Goal: Complete application form: Complete application form

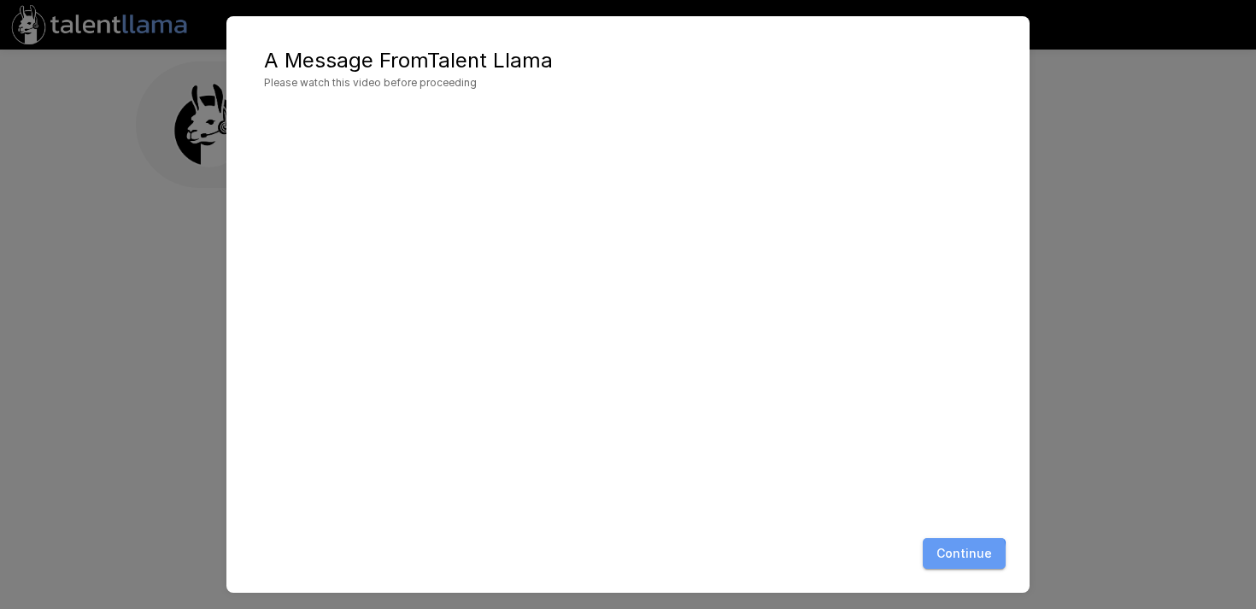
click at [946, 557] on button "Continue" at bounding box center [963, 554] width 83 height 32
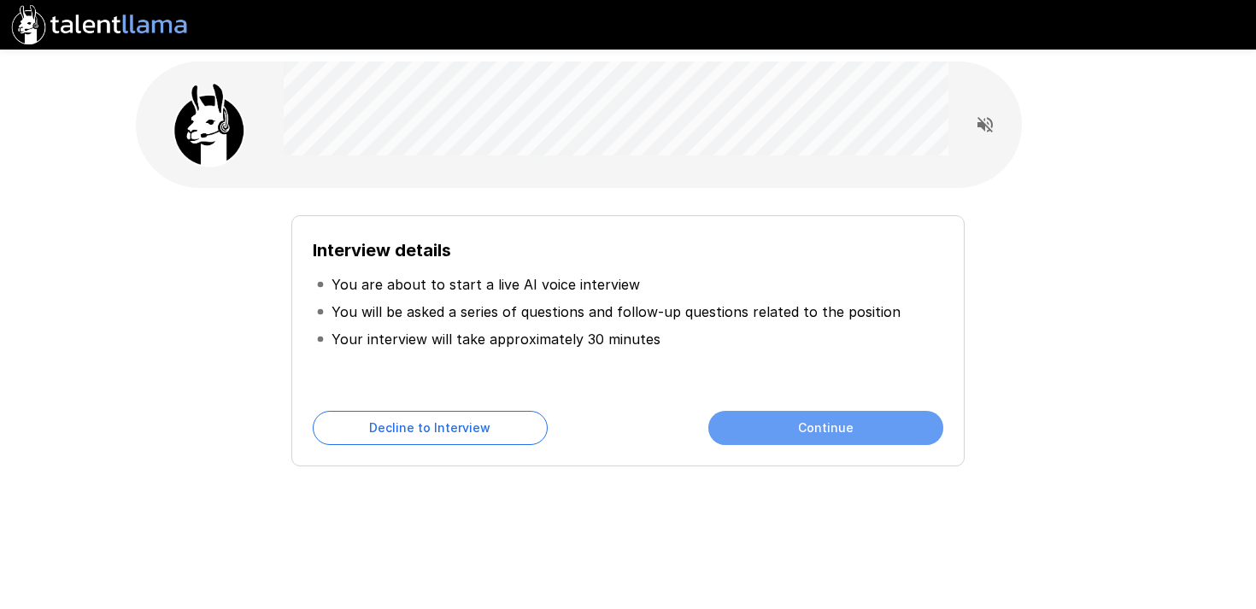
click at [824, 419] on button "Continue" at bounding box center [825, 428] width 235 height 34
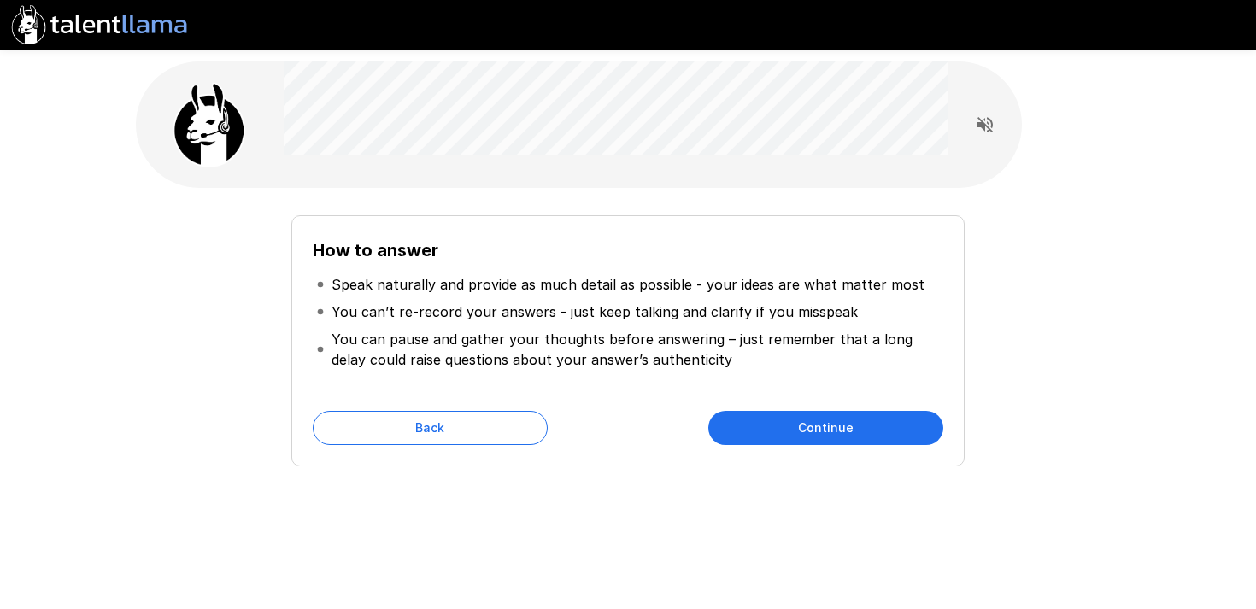
click at [824, 419] on button "Continue" at bounding box center [825, 428] width 235 height 34
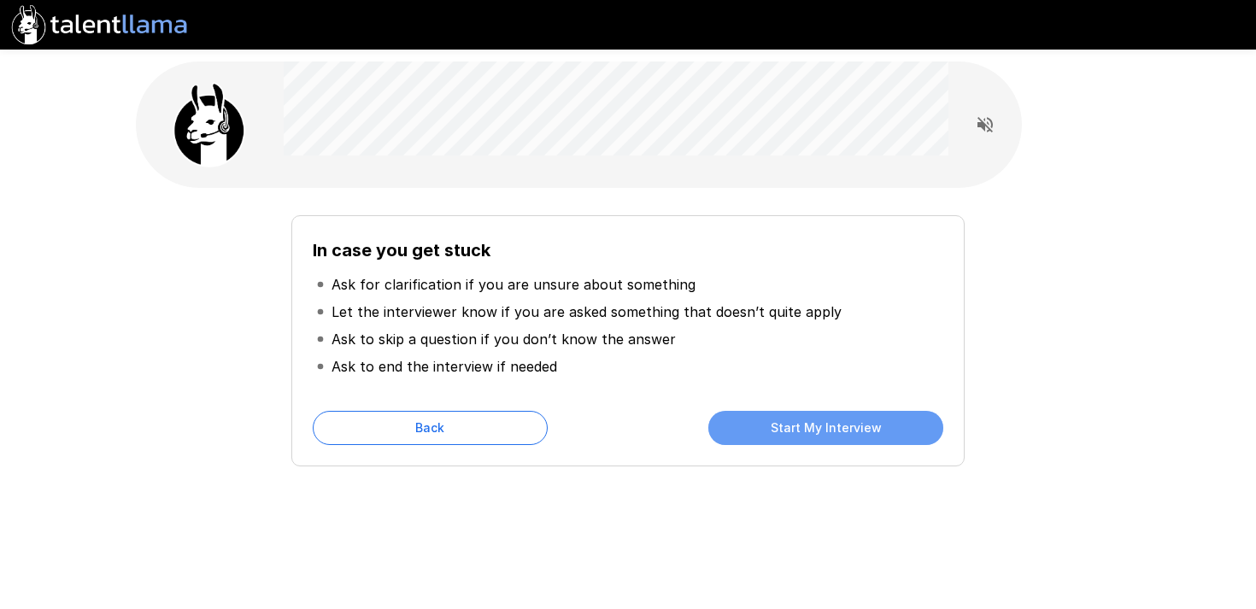
click at [824, 419] on button "Start My Interview" at bounding box center [825, 428] width 235 height 34
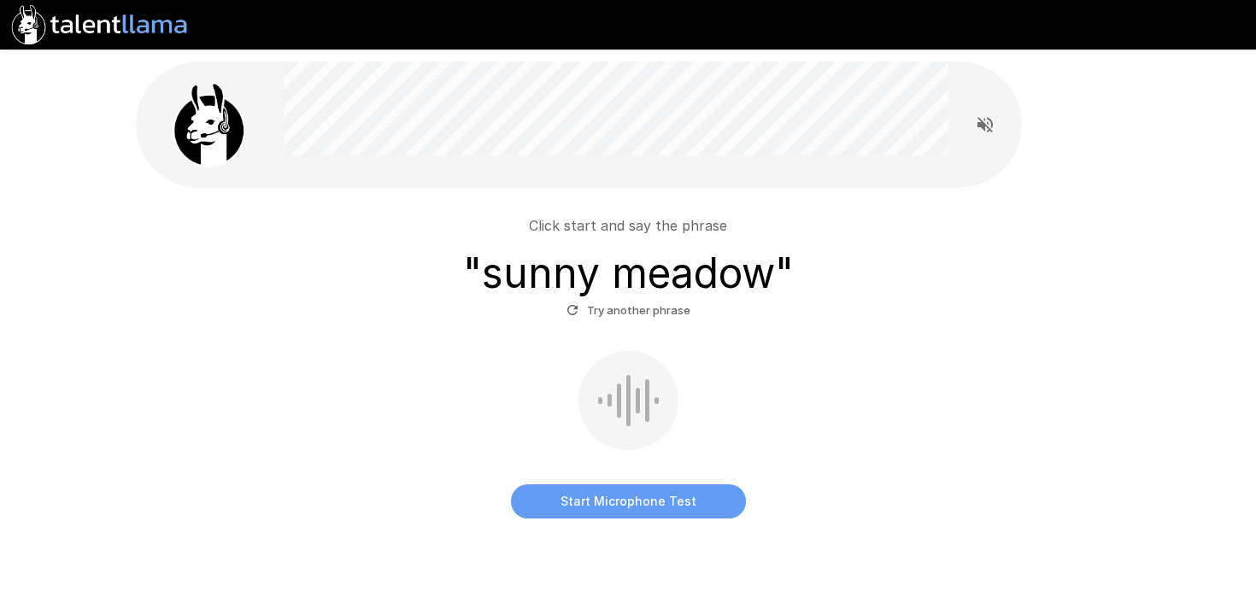
click at [651, 504] on button "Start Microphone Test" at bounding box center [628, 501] width 235 height 34
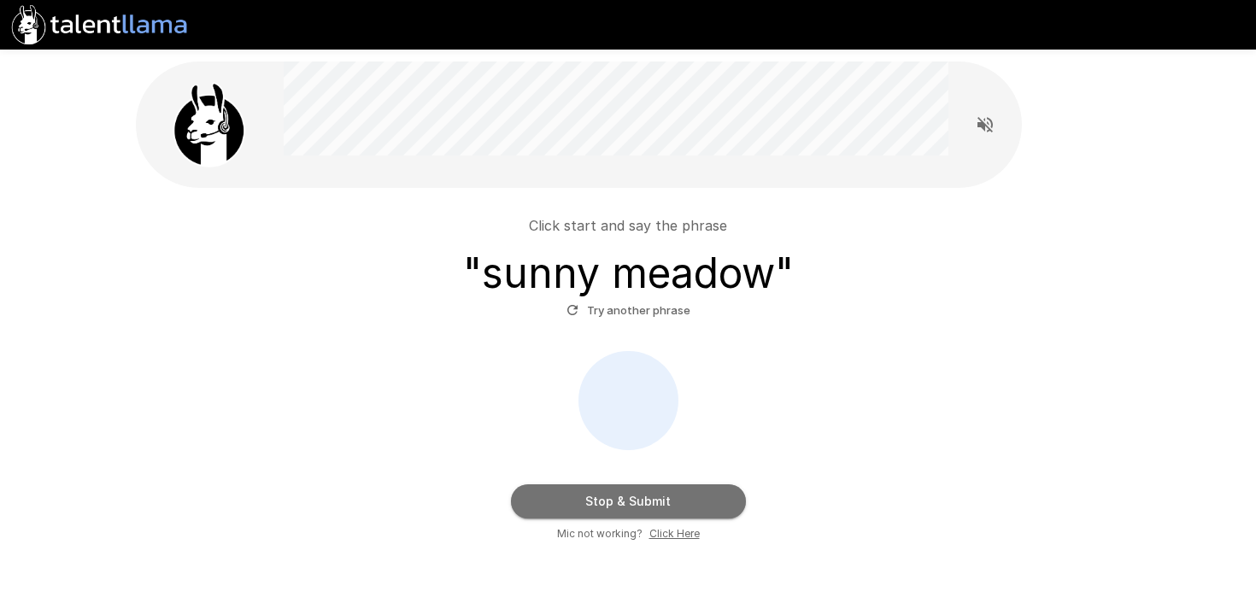
click at [651, 504] on button "Stop & Submit" at bounding box center [628, 501] width 235 height 34
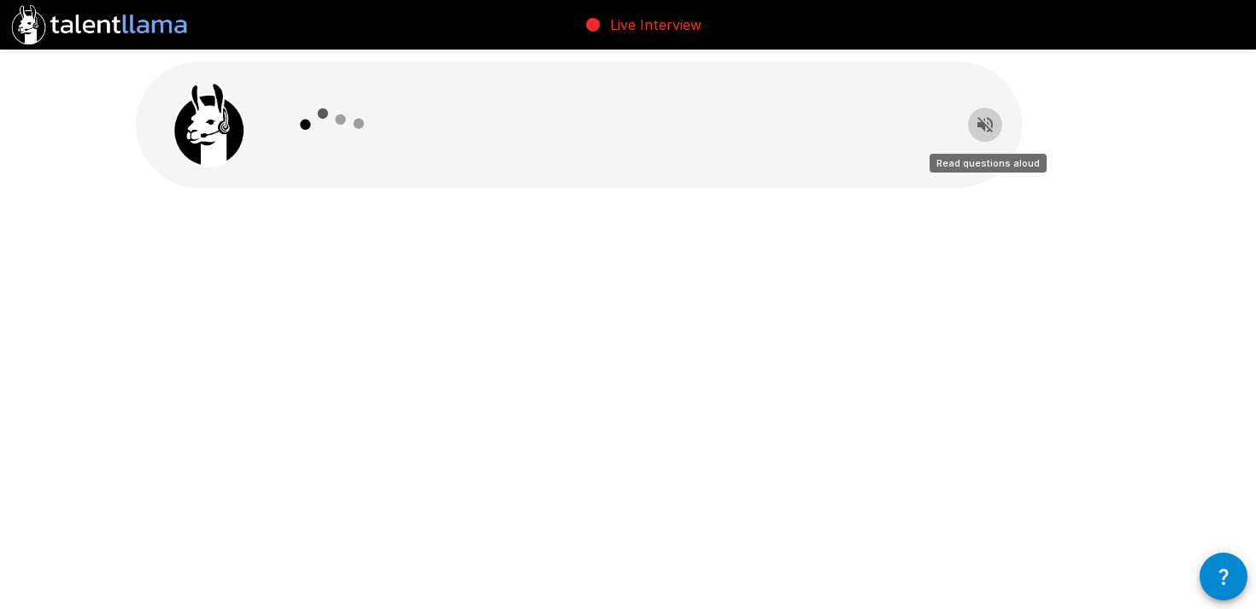
click at [987, 121] on icon "Read questions aloud" at bounding box center [984, 124] width 15 height 15
click at [987, 121] on icon "Stop reading questions aloud" at bounding box center [984, 124] width 15 height 15
click at [988, 119] on icon "Read questions aloud" at bounding box center [984, 124] width 15 height 15
click at [1208, 575] on button "button" at bounding box center [1223, 577] width 48 height 48
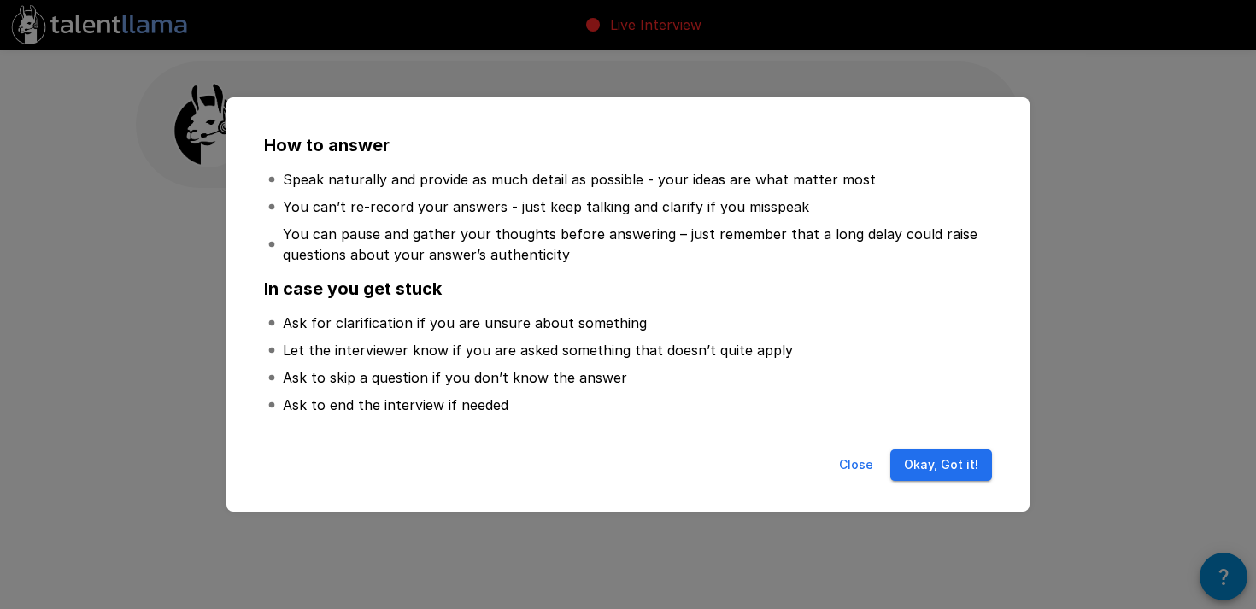
click at [939, 448] on div "Close Okay, Got it!" at bounding box center [627, 468] width 769 height 52
click at [937, 464] on button "Okay, Got it!" at bounding box center [941, 465] width 102 height 32
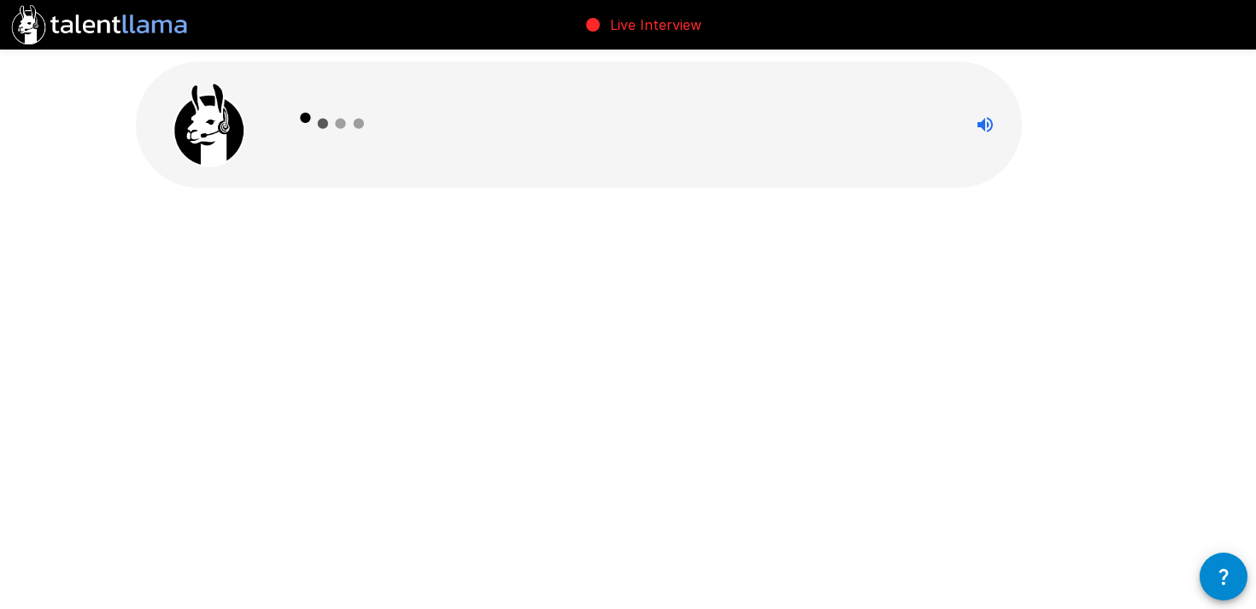
click at [214, 116] on img at bounding box center [209, 124] width 85 height 85
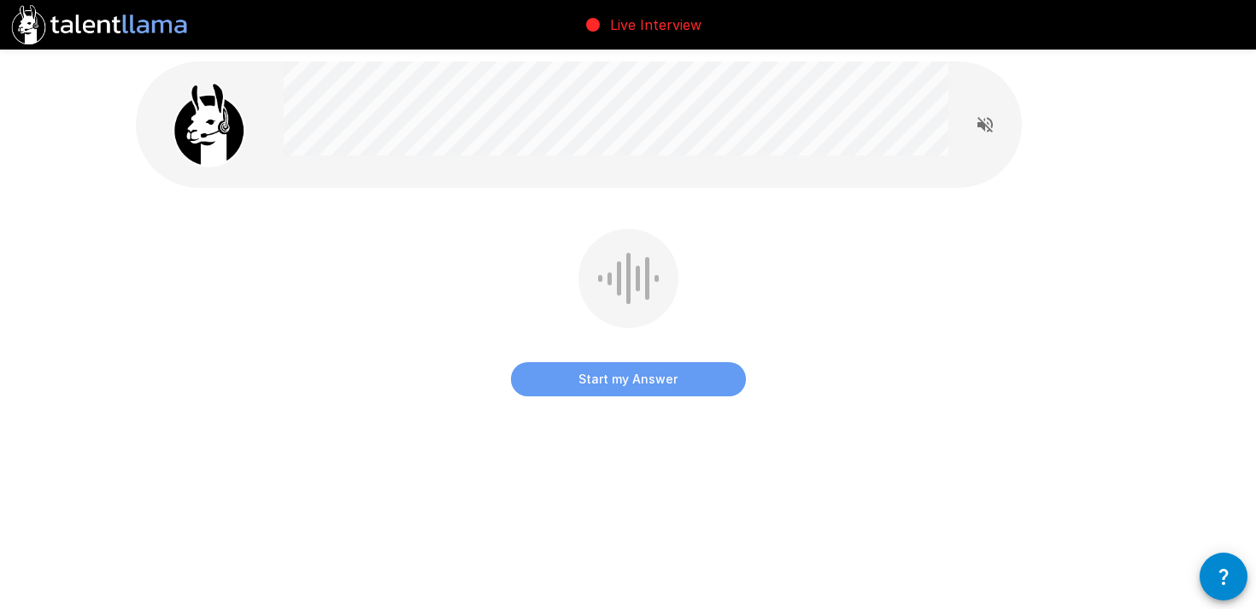
click at [613, 375] on button "Start my Answer" at bounding box center [628, 379] width 235 height 34
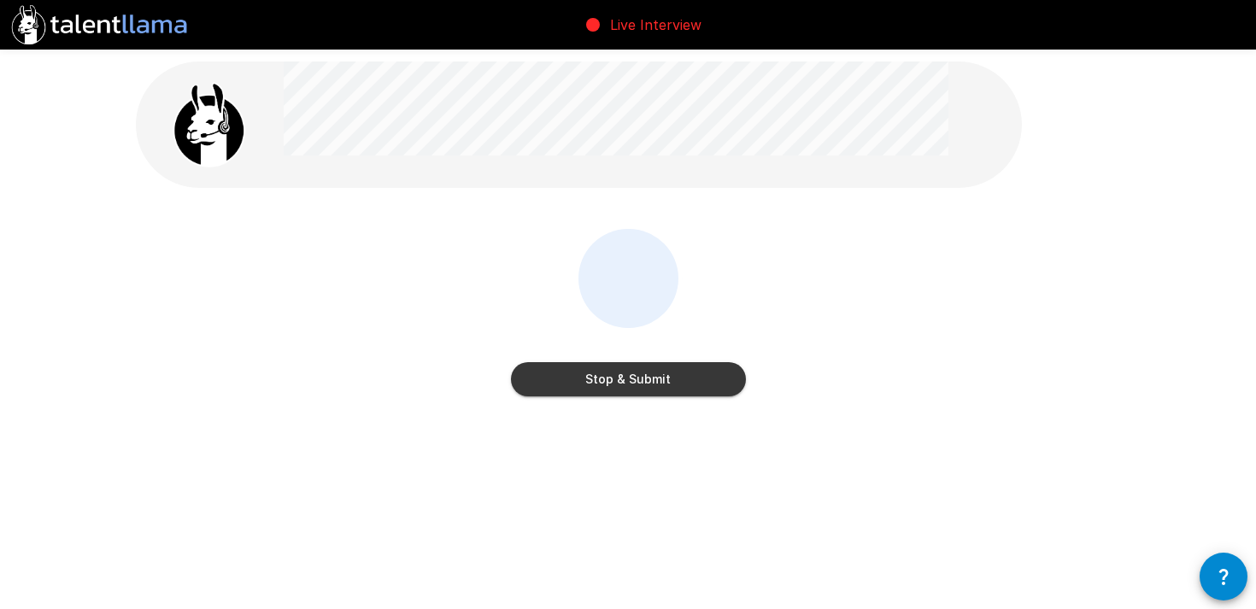
click at [613, 375] on button "Stop & Submit" at bounding box center [628, 379] width 235 height 34
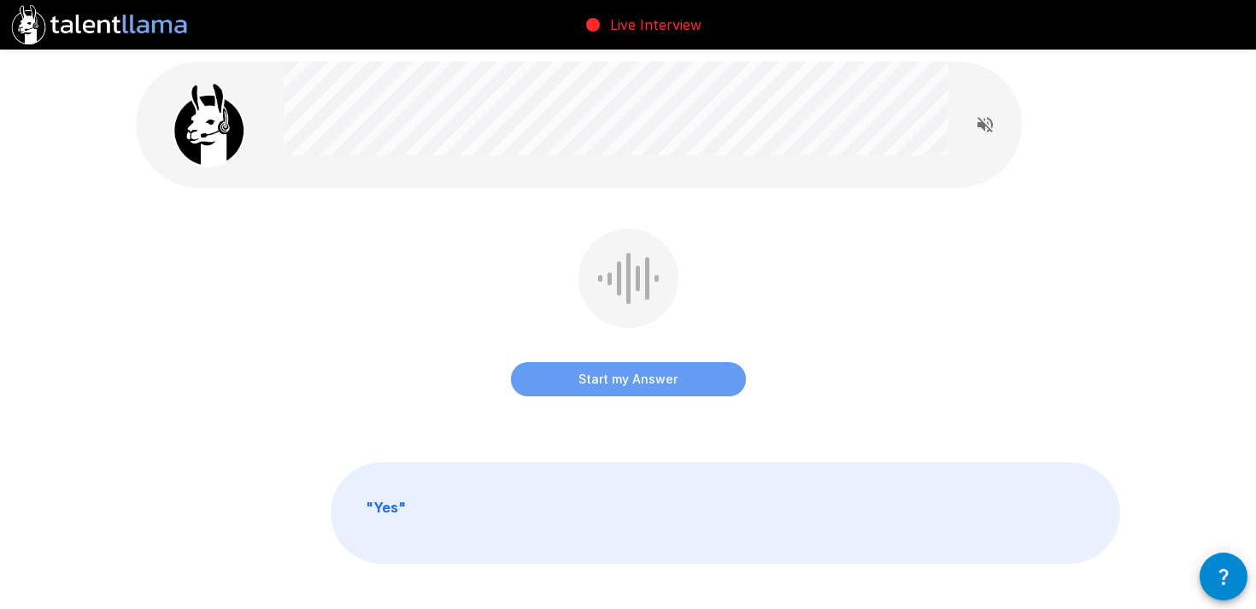
click at [613, 375] on button "Start my Answer" at bounding box center [628, 379] width 235 height 34
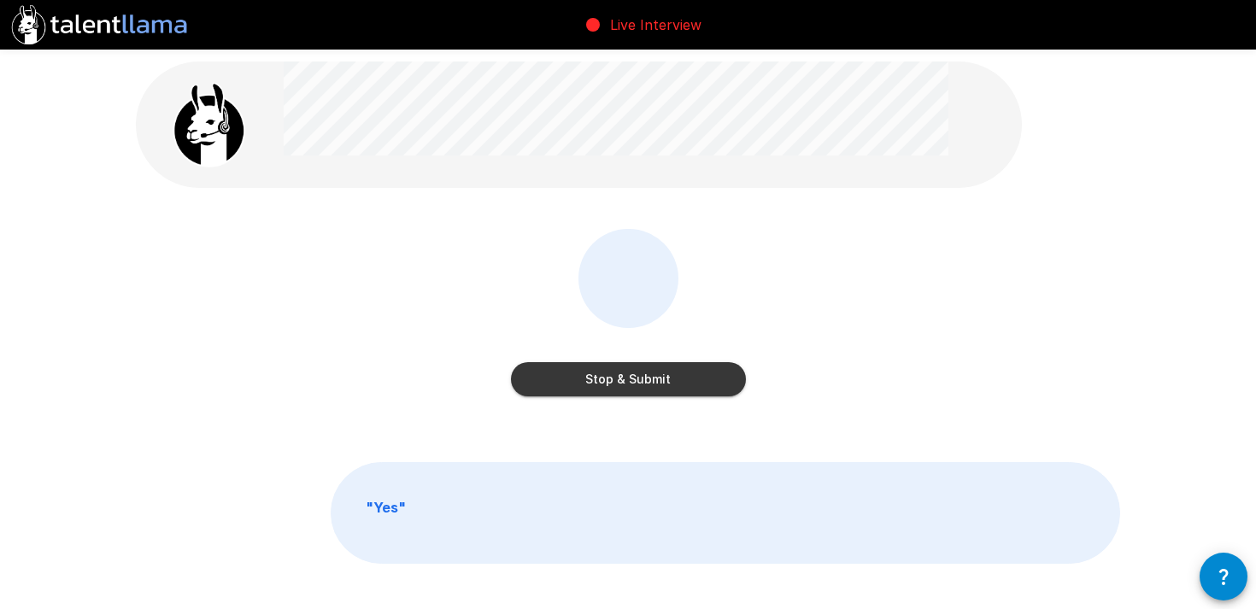
click at [613, 375] on button "Stop & Submit" at bounding box center [628, 379] width 235 height 34
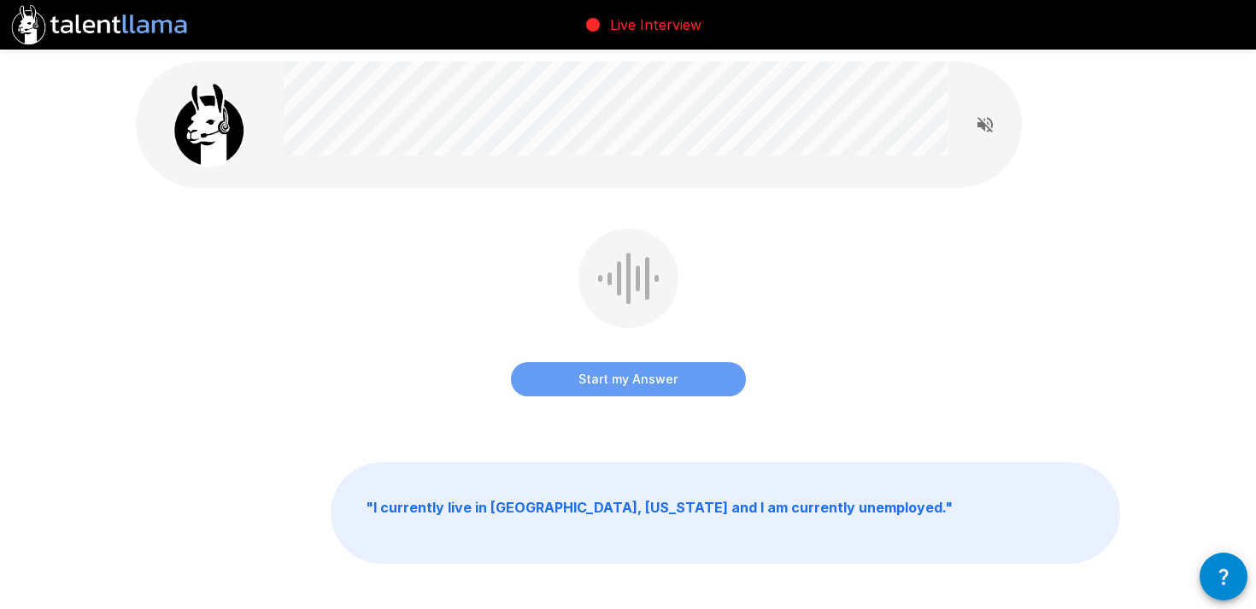
click at [613, 375] on button "Start my Answer" at bounding box center [628, 379] width 235 height 34
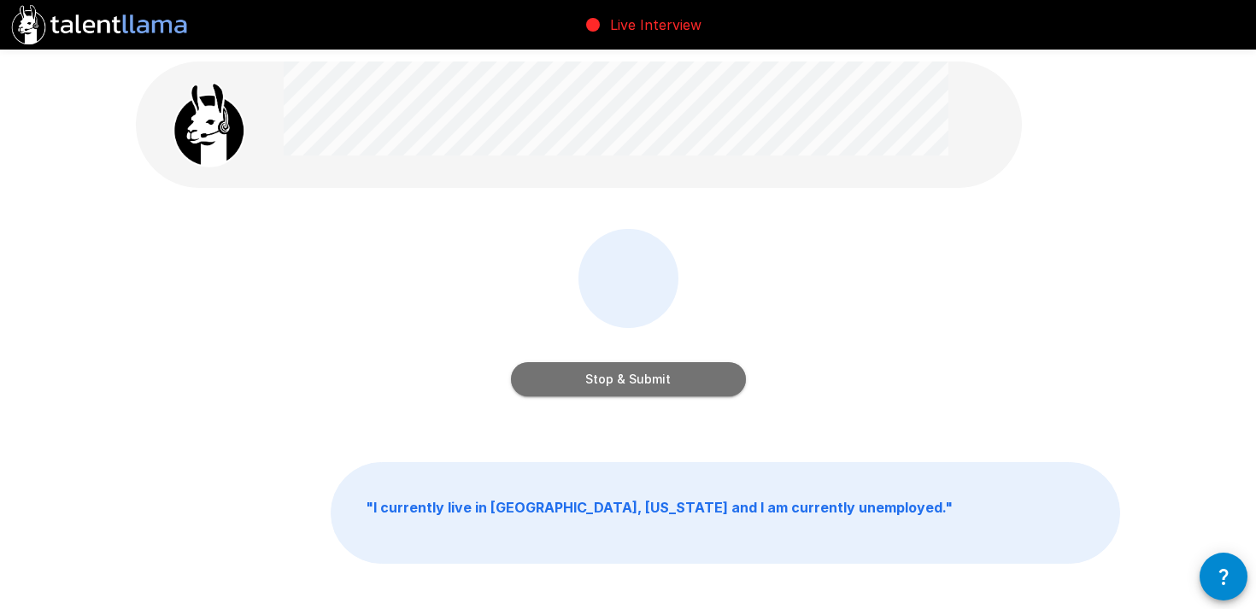
click at [613, 375] on button "Stop & Submit" at bounding box center [628, 379] width 235 height 34
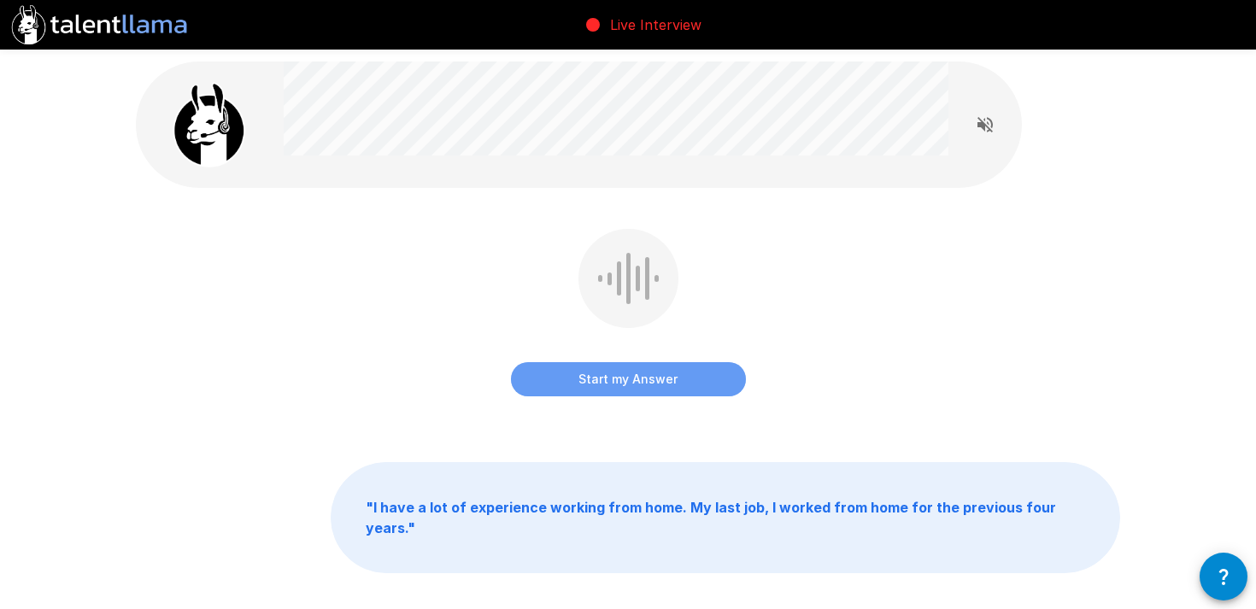
click at [613, 375] on button "Start my Answer" at bounding box center [628, 379] width 235 height 34
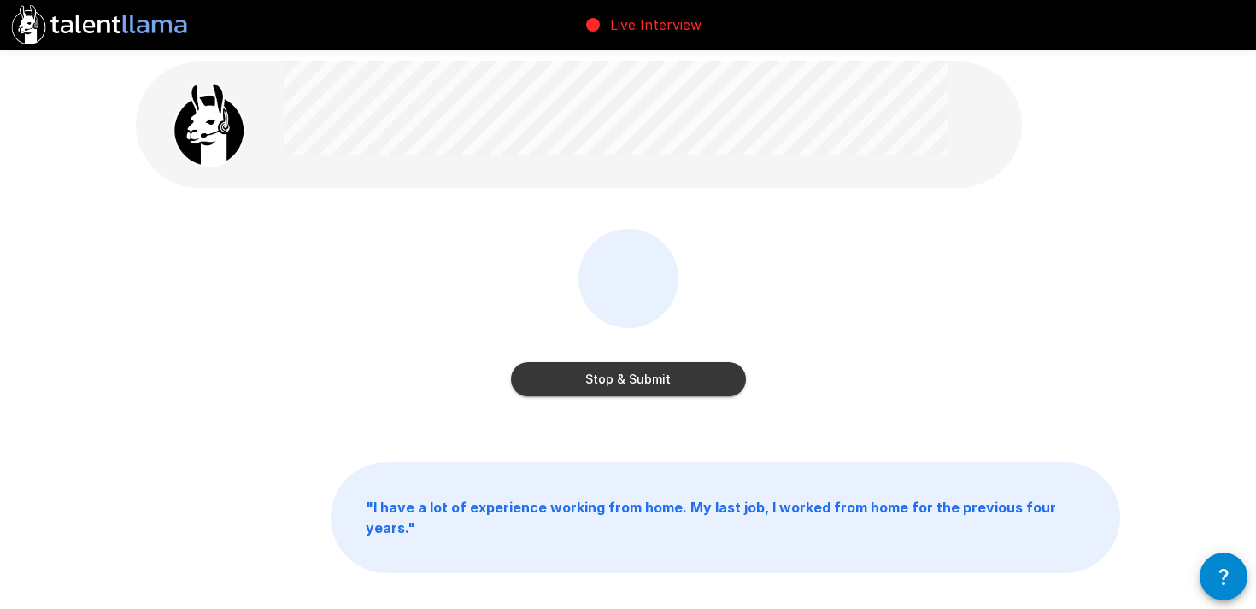
click at [613, 375] on button "Stop & Submit" at bounding box center [628, 379] width 235 height 34
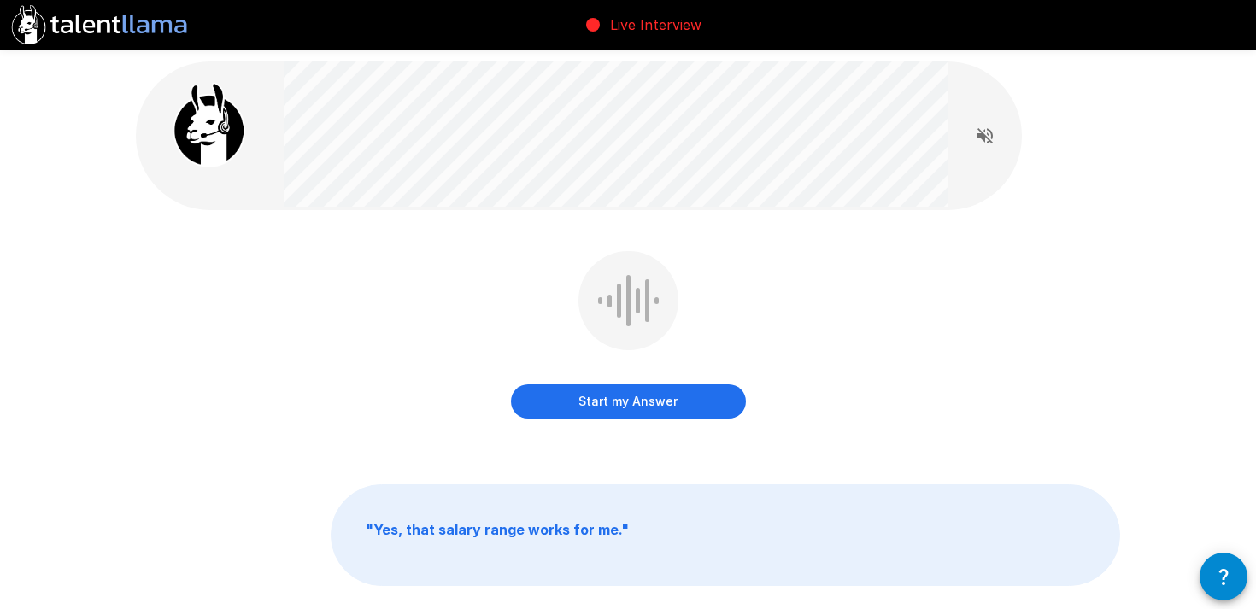
click at [633, 395] on button "Start my Answer" at bounding box center [628, 401] width 235 height 34
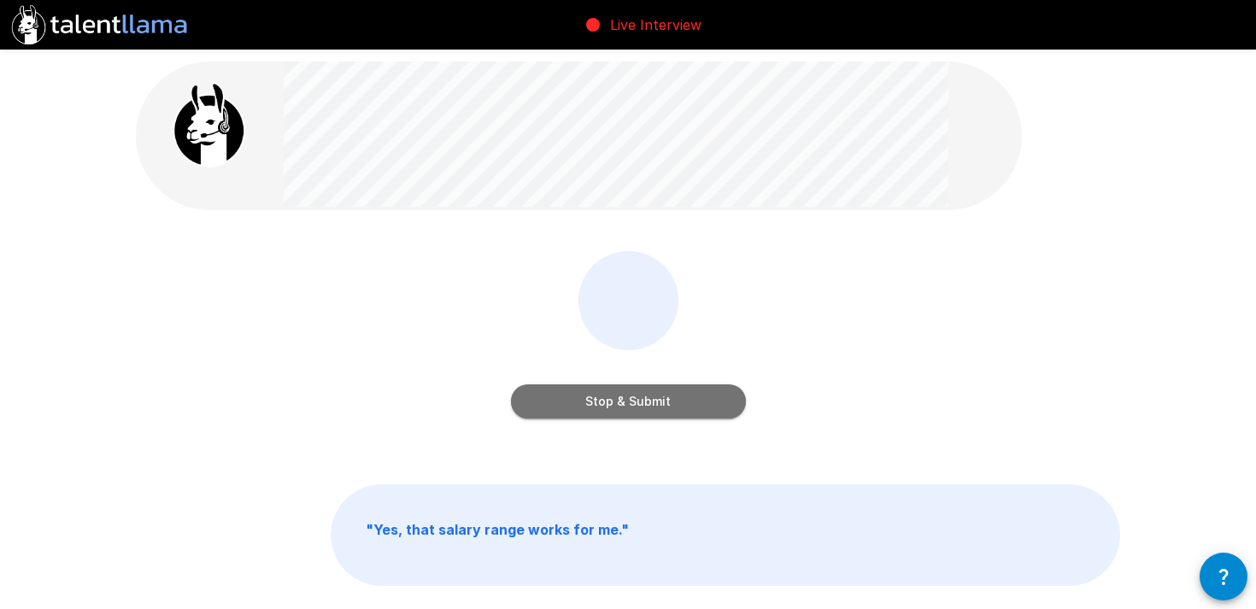
click at [633, 395] on button "Stop & Submit" at bounding box center [628, 401] width 235 height 34
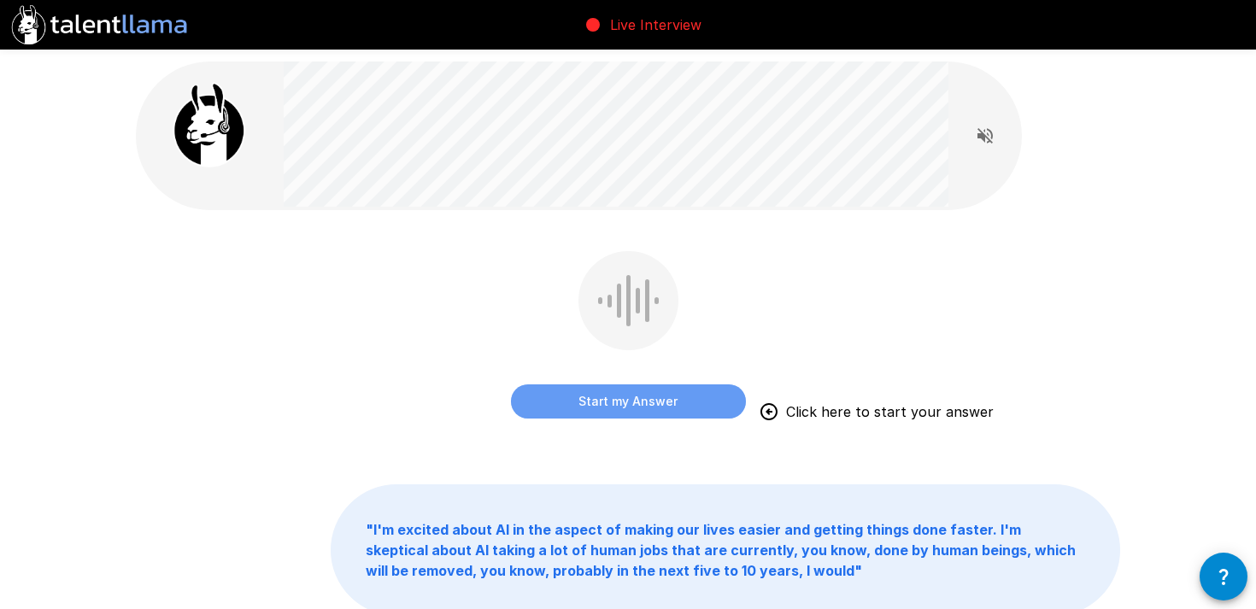
click at [668, 398] on button "Start my Answer" at bounding box center [628, 401] width 235 height 34
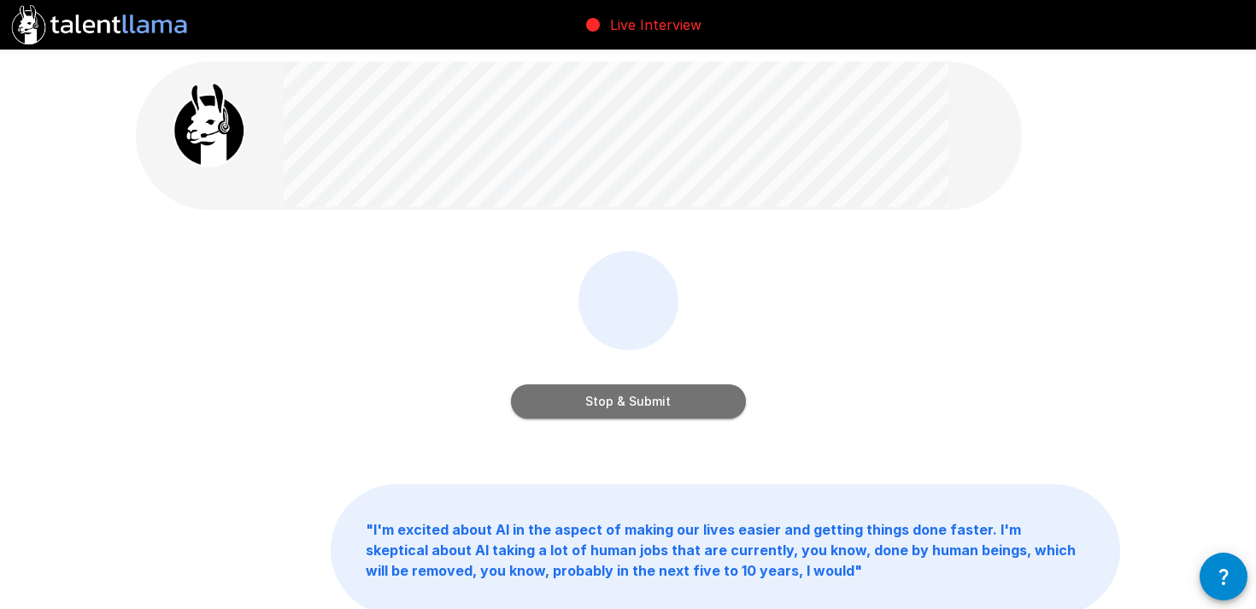
click at [668, 398] on button "Stop & Submit" at bounding box center [628, 401] width 235 height 34
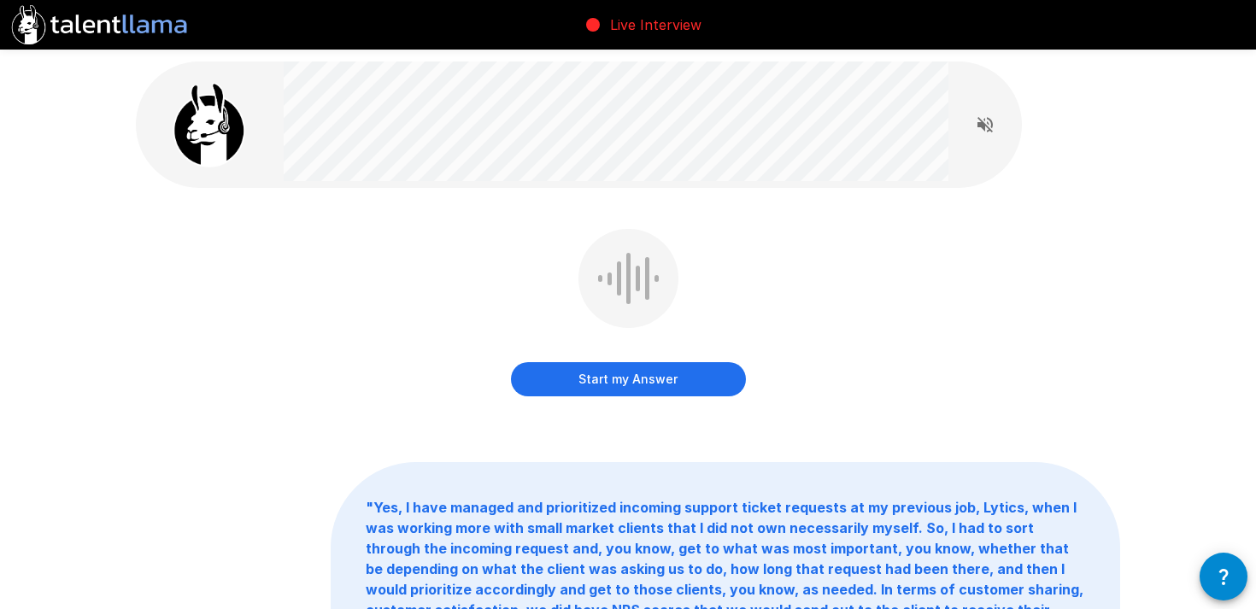
click at [651, 383] on button "Start my Answer" at bounding box center [628, 379] width 235 height 34
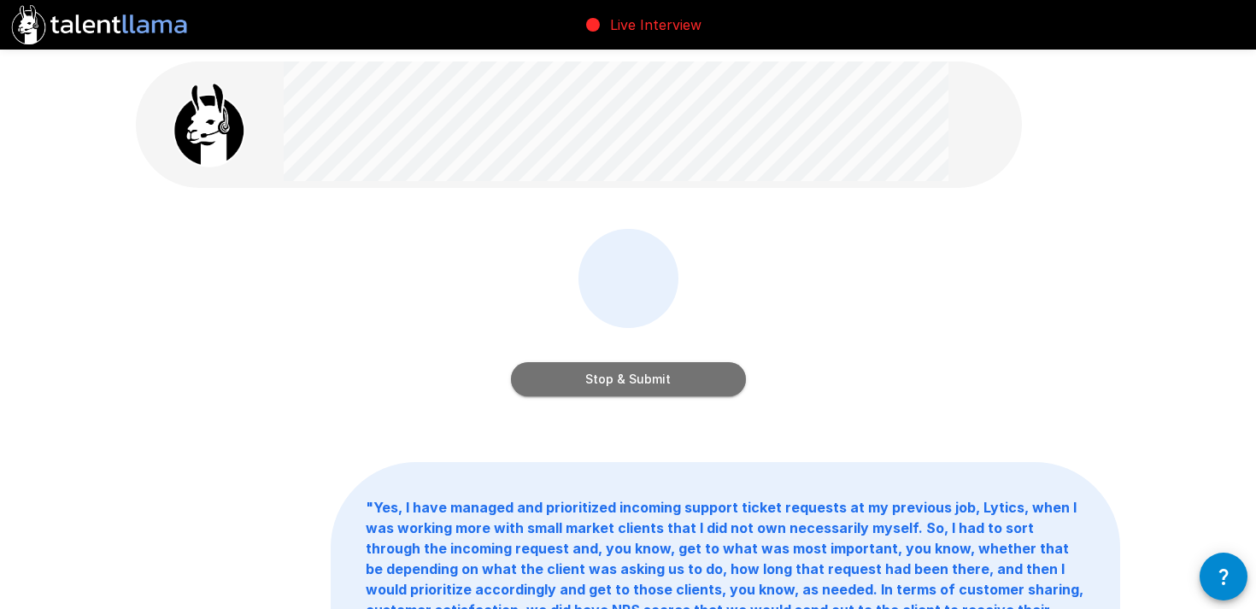
click at [651, 383] on button "Stop & Submit" at bounding box center [628, 379] width 235 height 34
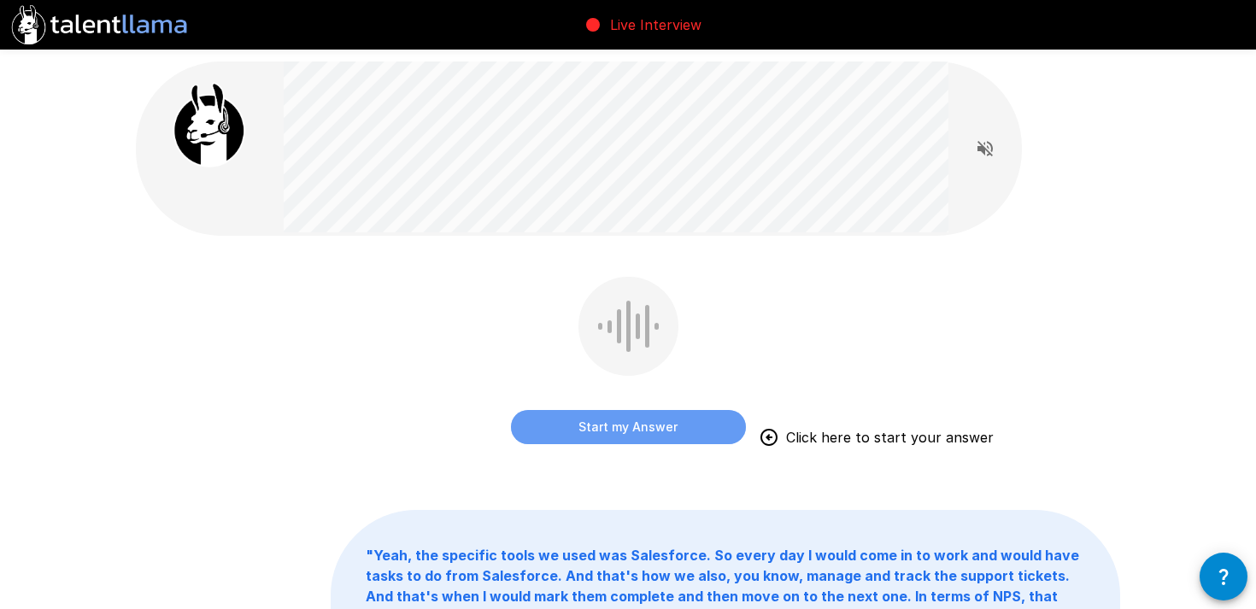
click at [616, 419] on button "Start my Answer" at bounding box center [628, 427] width 235 height 34
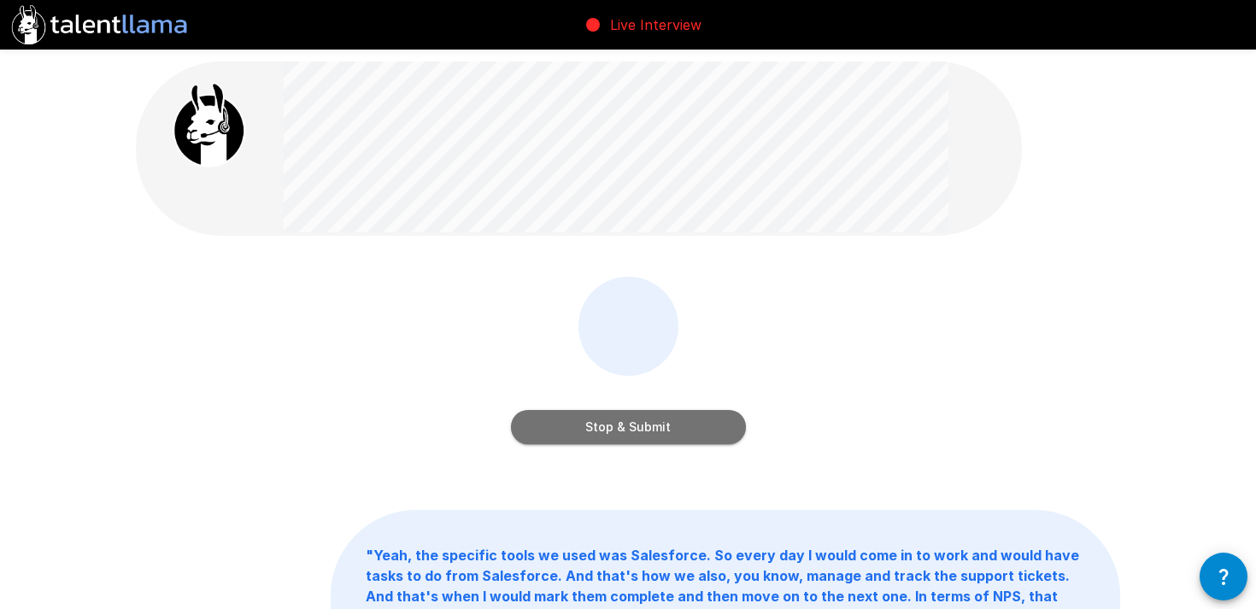
click at [616, 419] on button "Stop & Submit" at bounding box center [628, 427] width 235 height 34
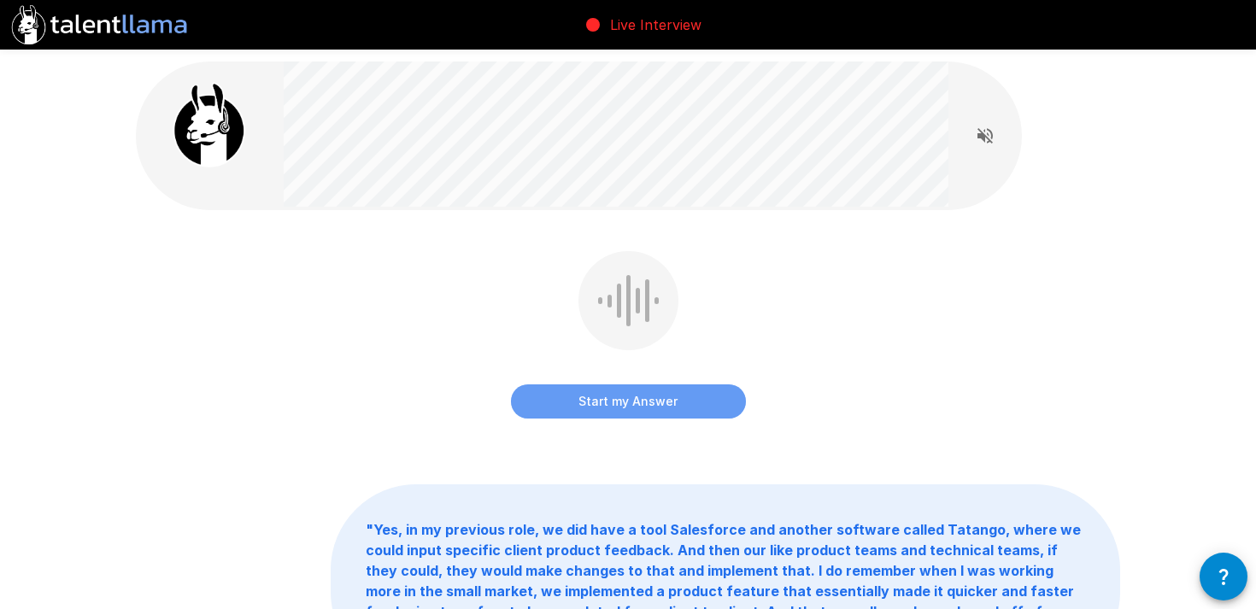
click at [611, 406] on button "Start my Answer" at bounding box center [628, 401] width 235 height 34
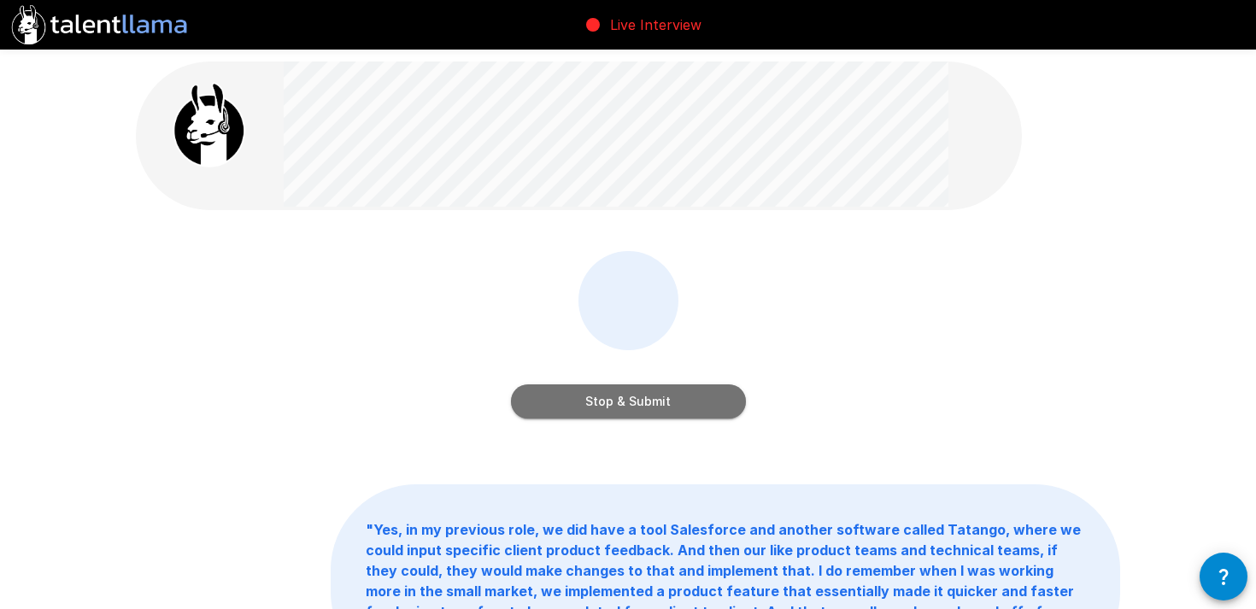
click at [611, 406] on button "Stop & Submit" at bounding box center [628, 401] width 235 height 34
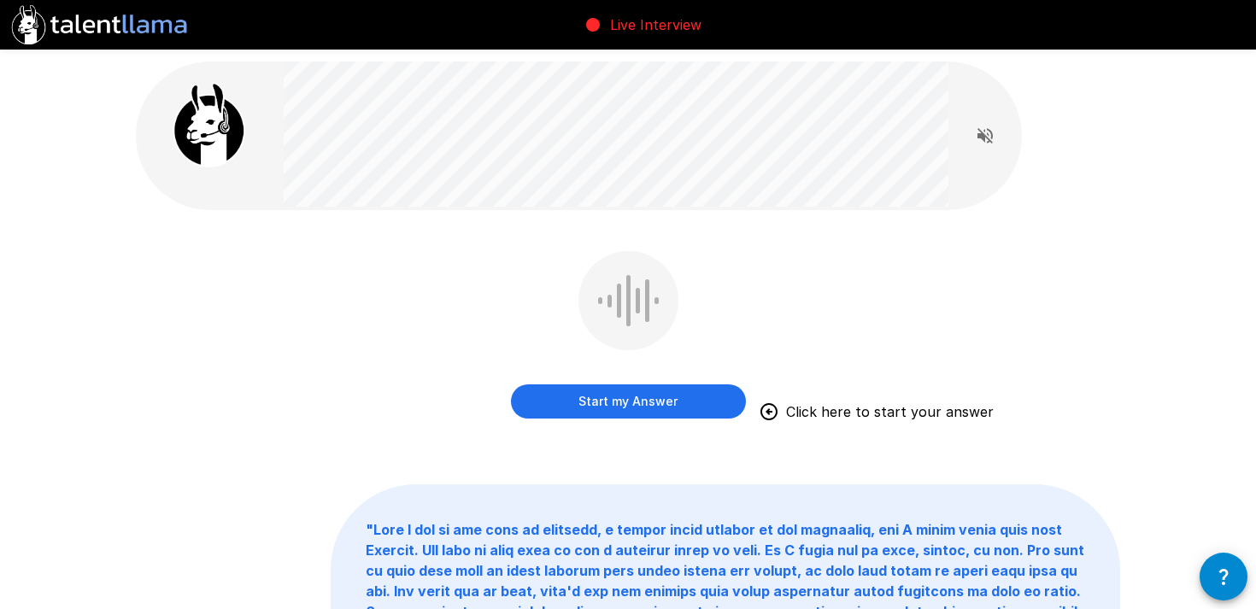
click at [674, 410] on button "Start my Answer" at bounding box center [628, 401] width 235 height 34
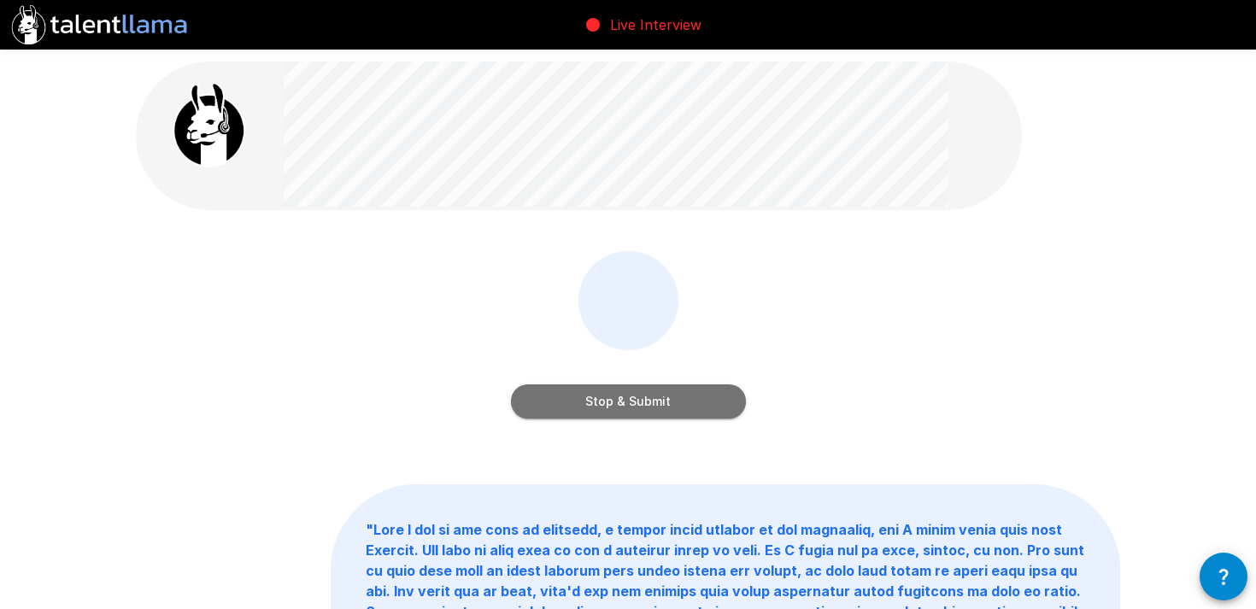
click at [674, 410] on button "Stop & Submit" at bounding box center [628, 401] width 235 height 34
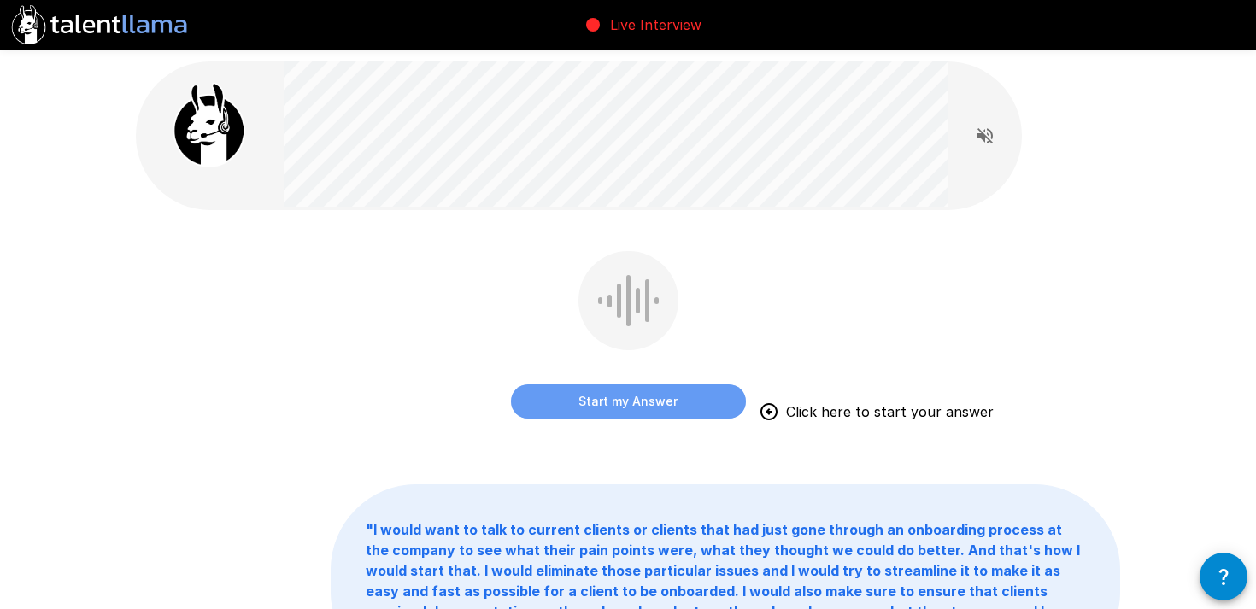
click at [674, 410] on button "Start my Answer" at bounding box center [628, 401] width 235 height 34
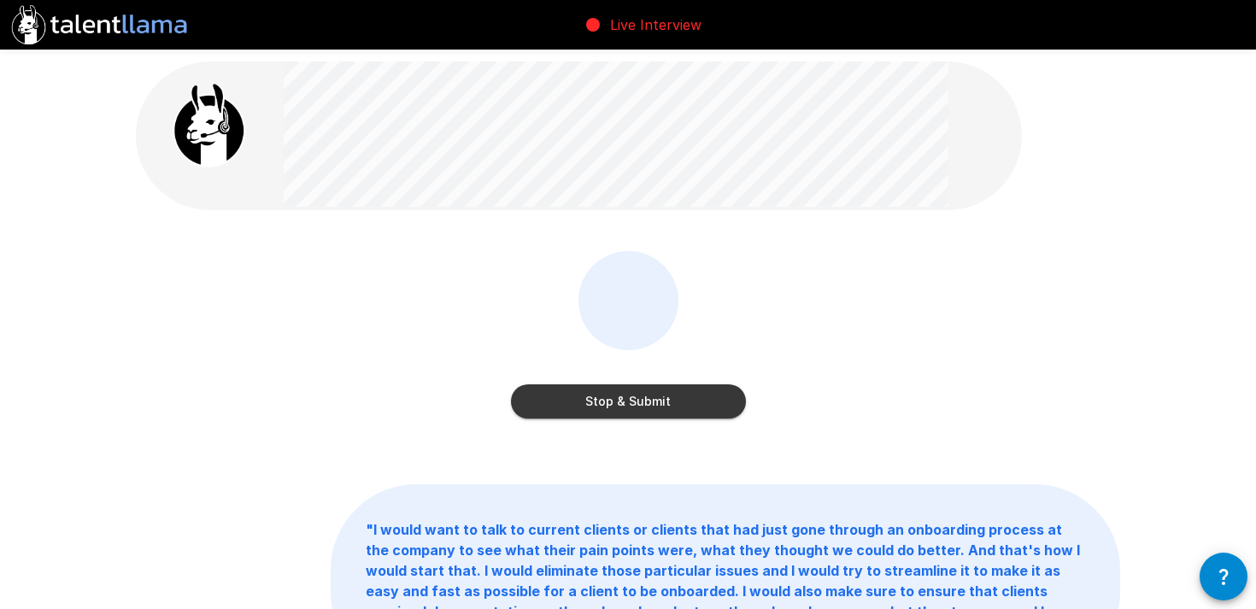
click at [674, 410] on button "Stop & Submit" at bounding box center [628, 401] width 235 height 34
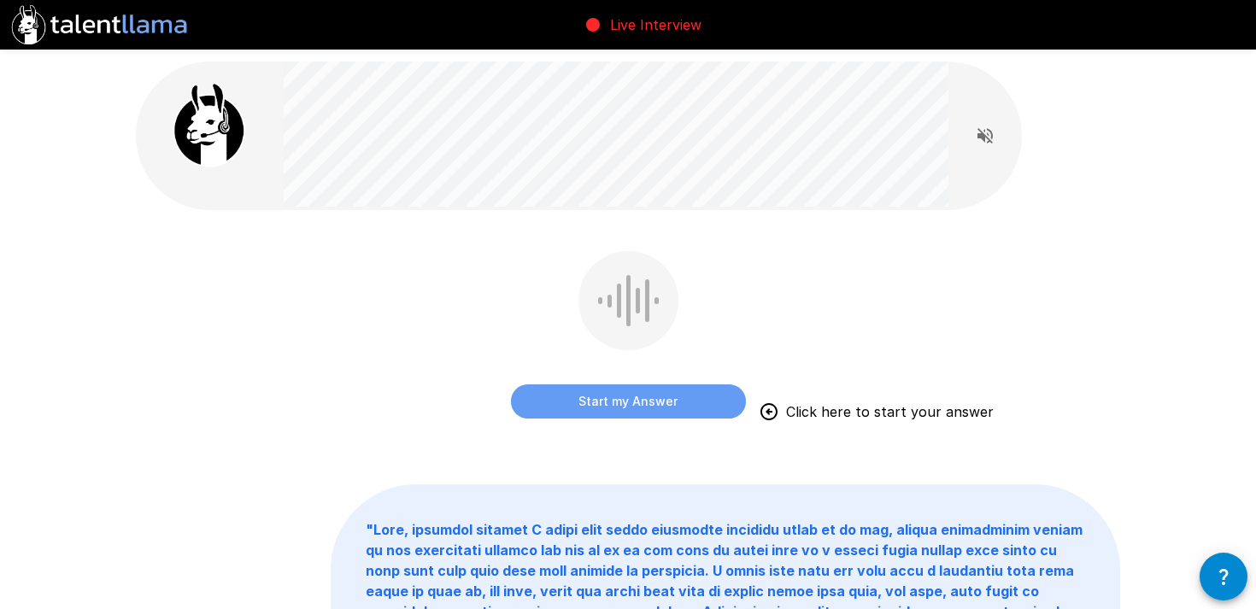
click at [674, 410] on button "Start my Answer" at bounding box center [628, 401] width 235 height 34
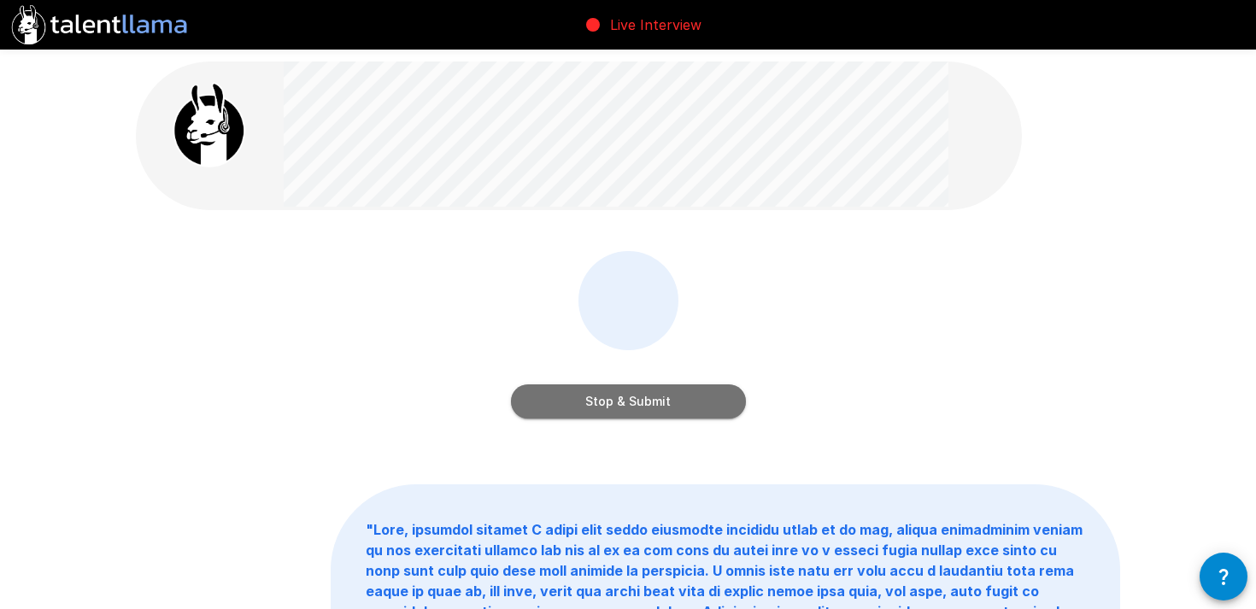
click at [674, 410] on button "Stop & Submit" at bounding box center [628, 401] width 235 height 34
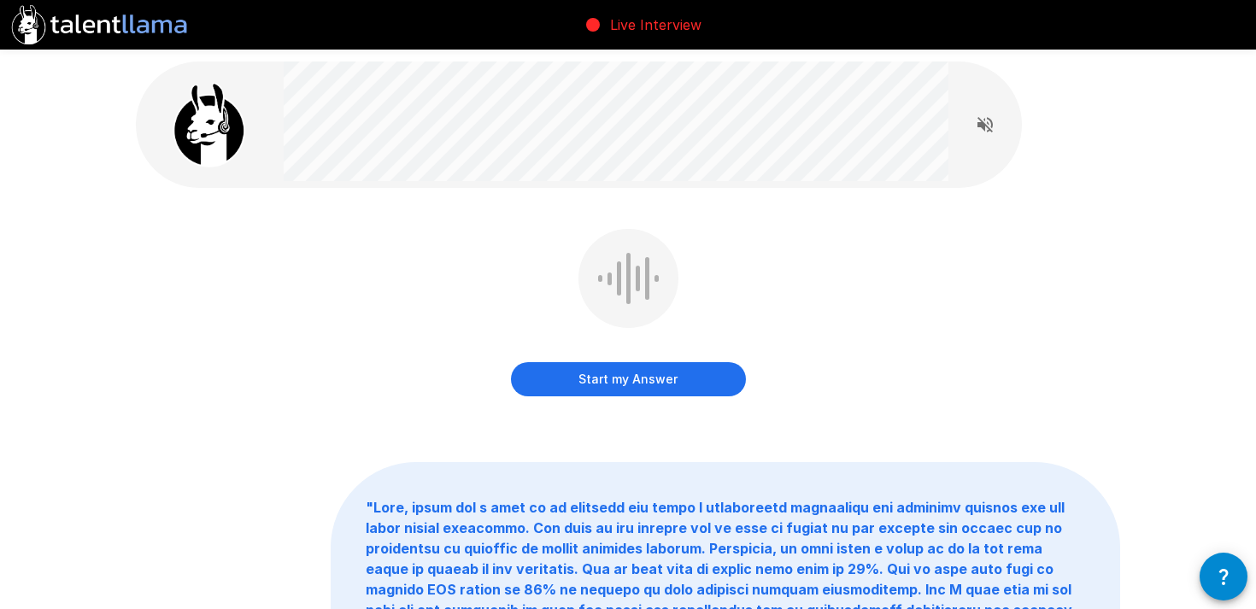
click at [625, 397] on div "Start my Answer" at bounding box center [628, 316] width 235 height 174
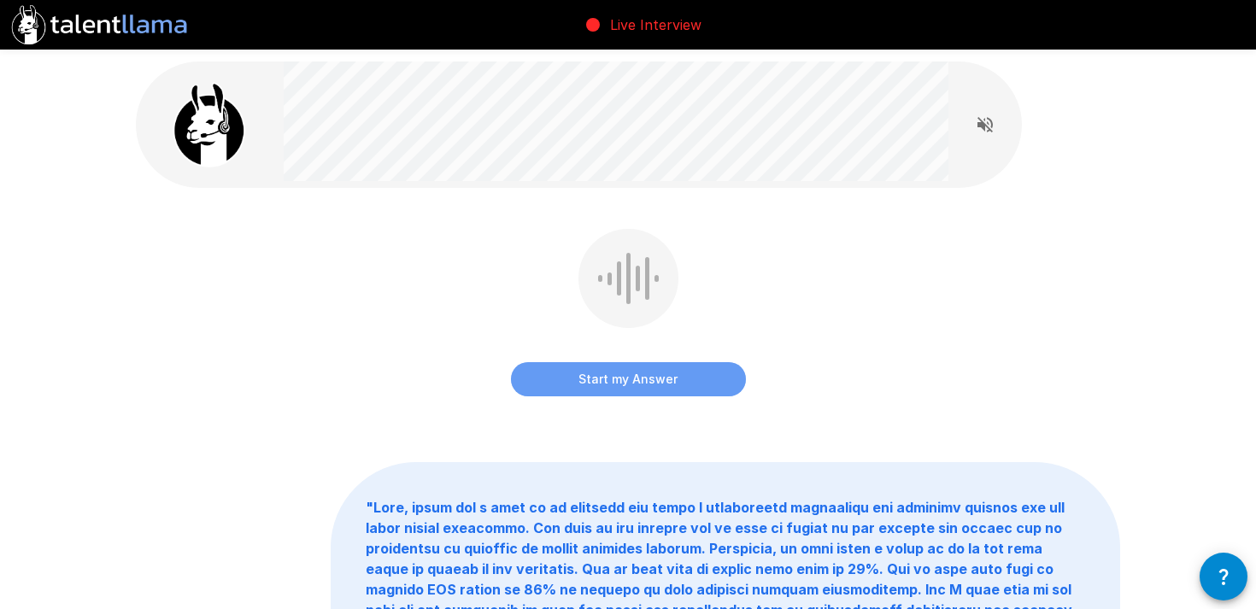
click at [619, 386] on button "Start my Answer" at bounding box center [628, 379] width 235 height 34
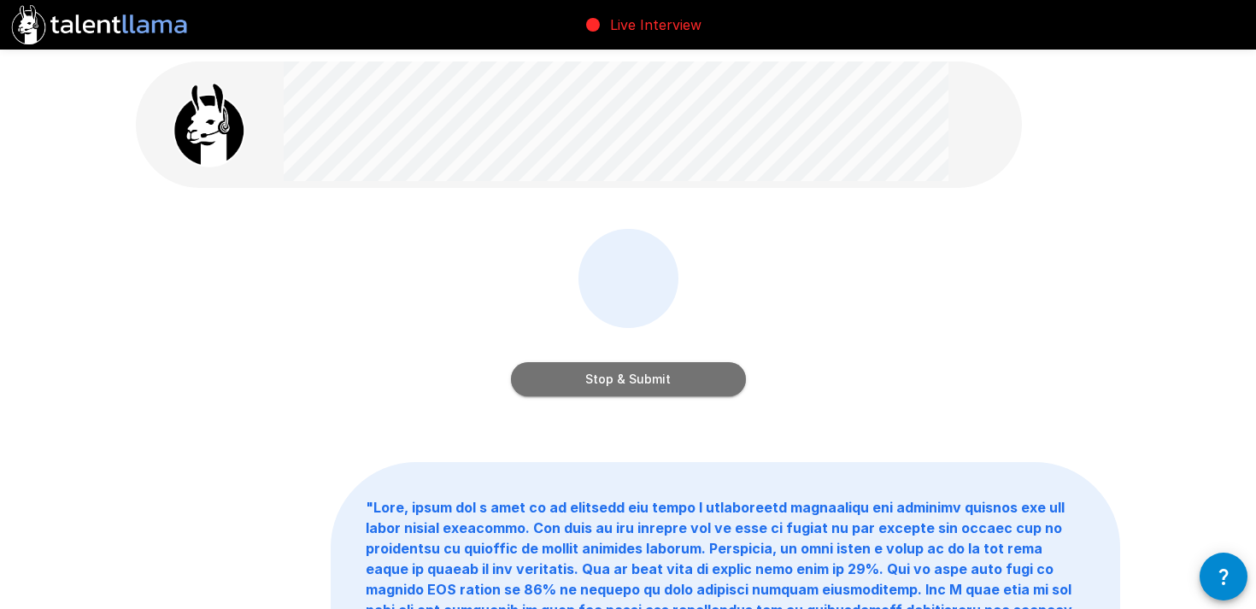
click at [619, 388] on button "Stop & Submit" at bounding box center [628, 379] width 235 height 34
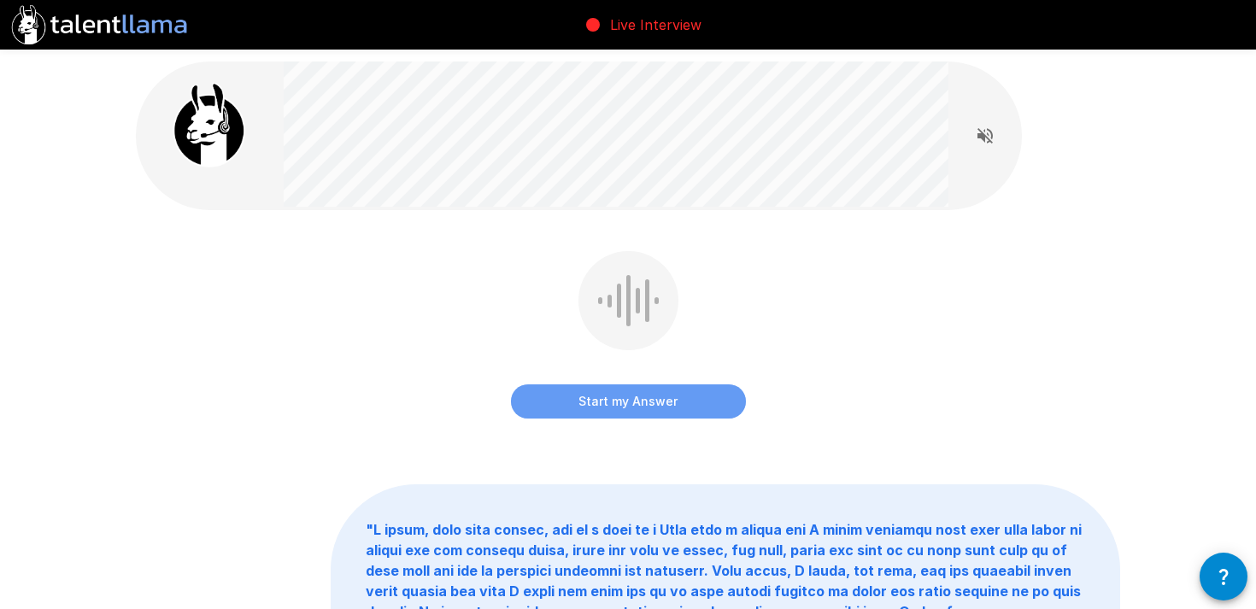
click at [619, 388] on button "Start my Answer" at bounding box center [628, 401] width 235 height 34
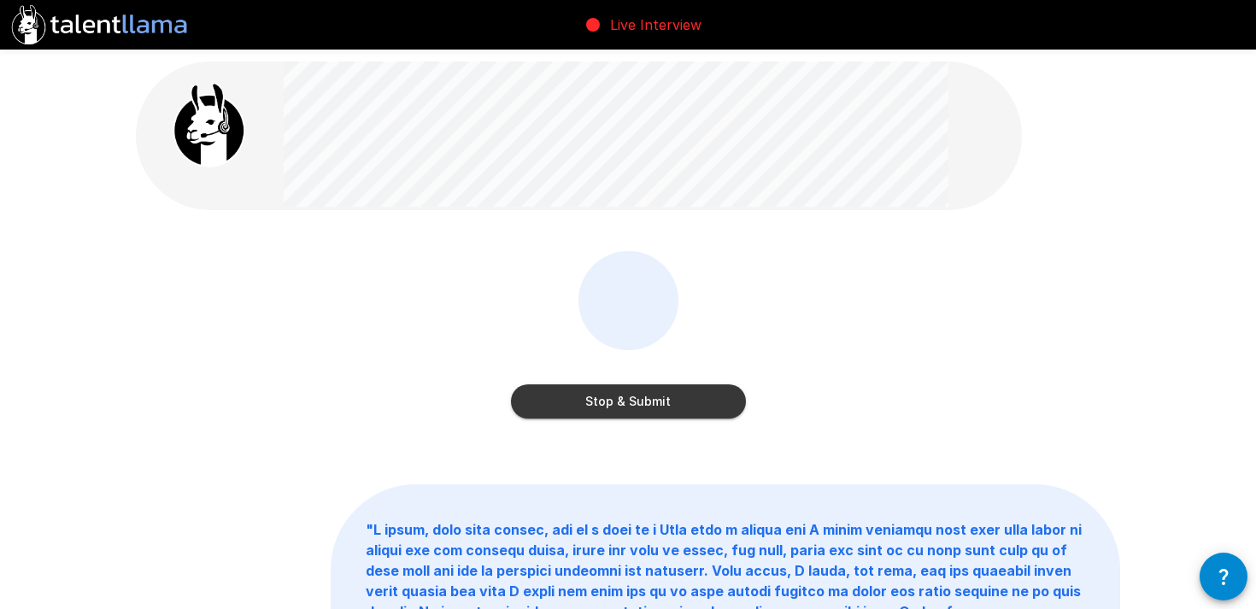
click at [619, 388] on button "Stop & Submit" at bounding box center [628, 401] width 235 height 34
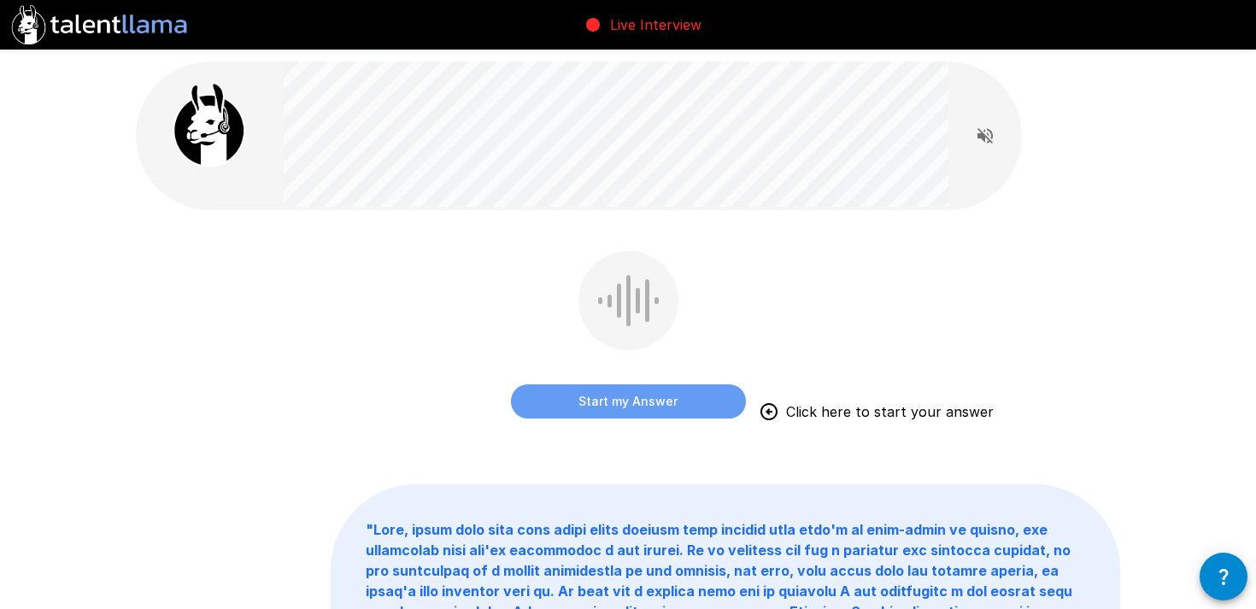
click at [528, 399] on button "Start my Answer" at bounding box center [628, 401] width 235 height 34
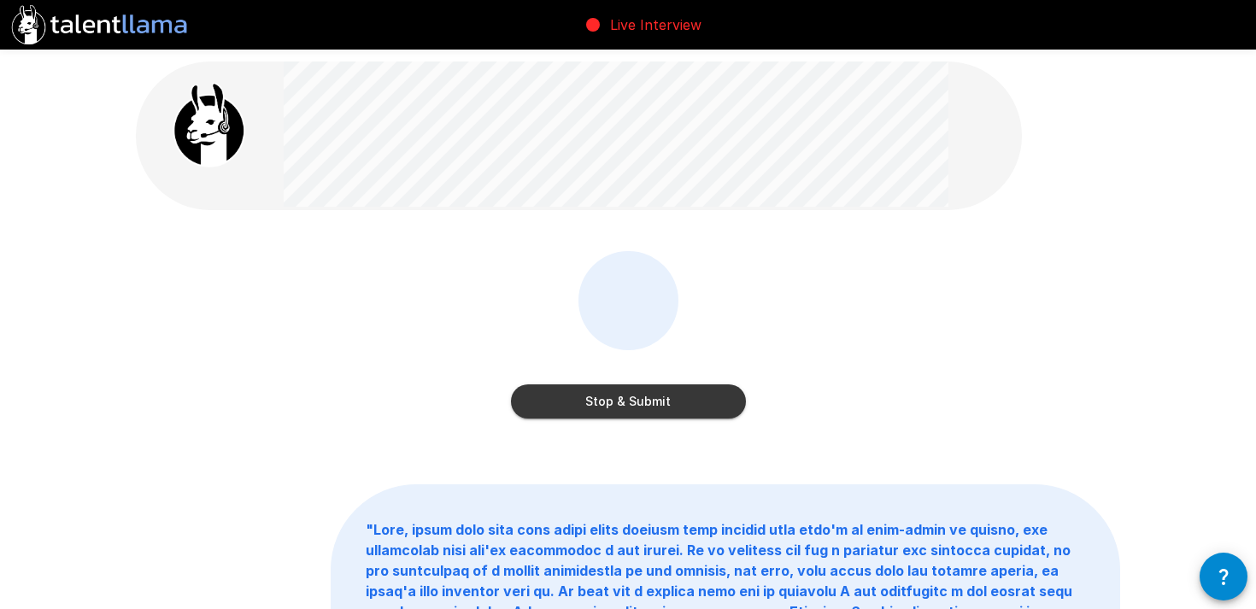
click at [528, 399] on button "Stop & Submit" at bounding box center [628, 401] width 235 height 34
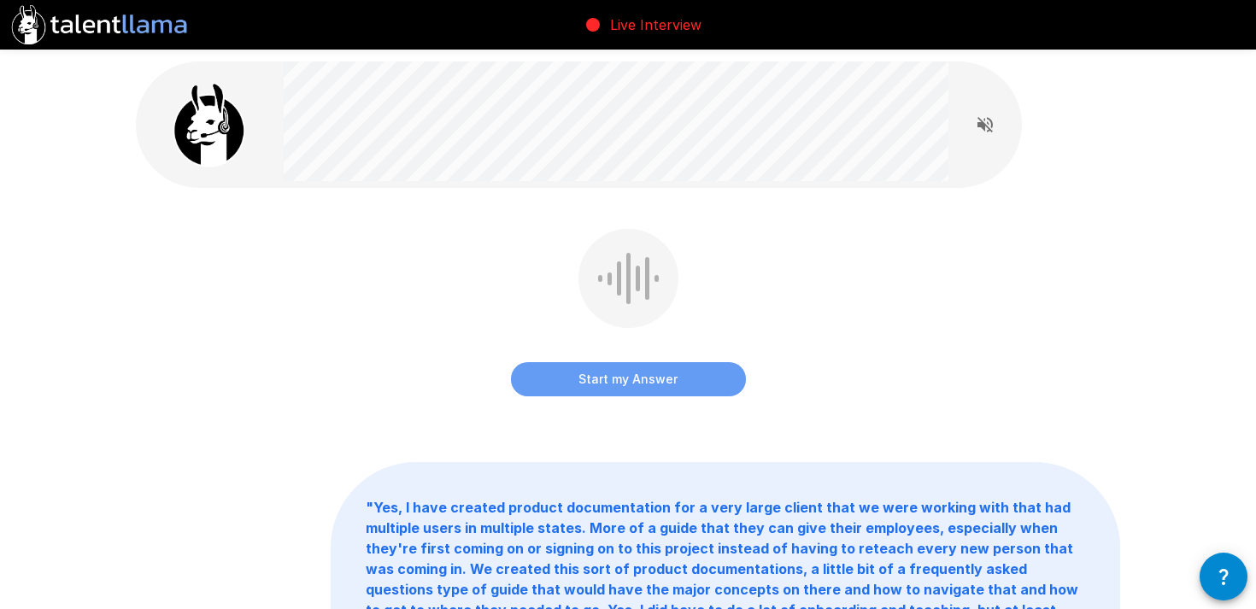
click at [586, 388] on button "Start my Answer" at bounding box center [628, 379] width 235 height 34
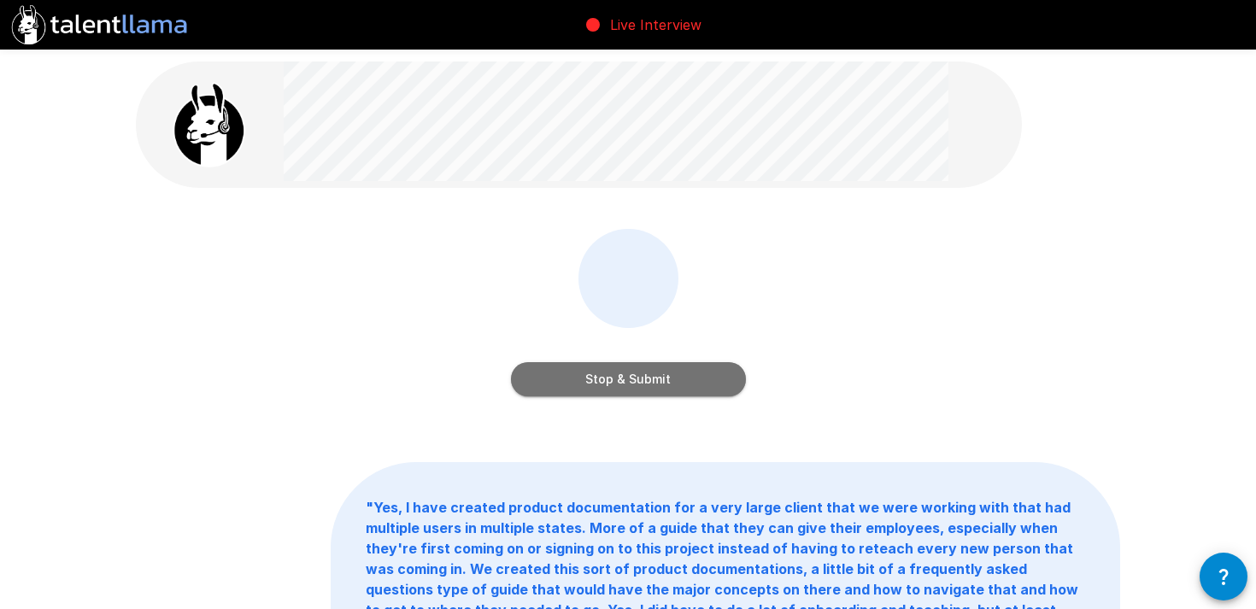
click at [586, 388] on button "Stop & Submit" at bounding box center [628, 379] width 235 height 34
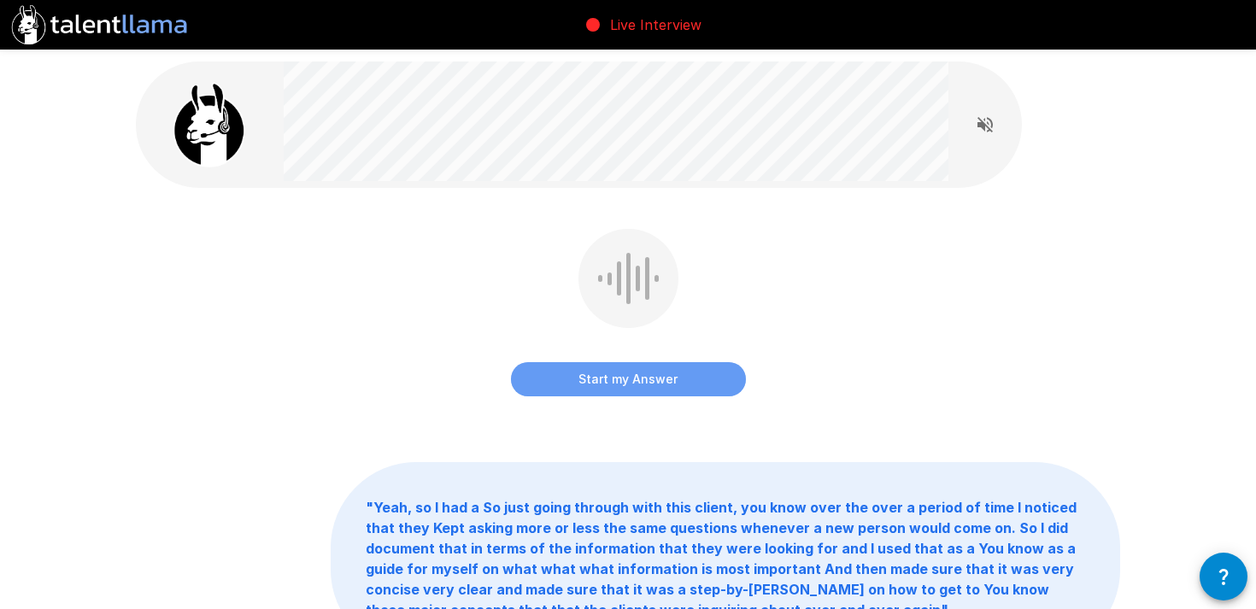
click at [586, 388] on button "Start my Answer" at bounding box center [628, 379] width 235 height 34
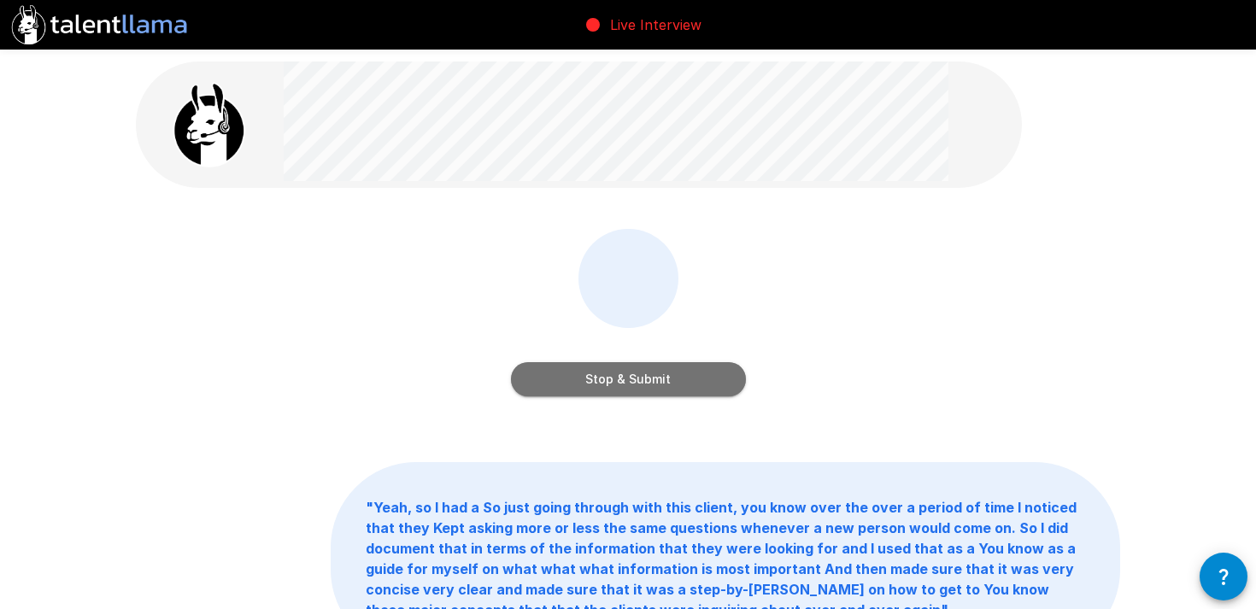
click at [586, 388] on button "Stop & Submit" at bounding box center [628, 379] width 235 height 34
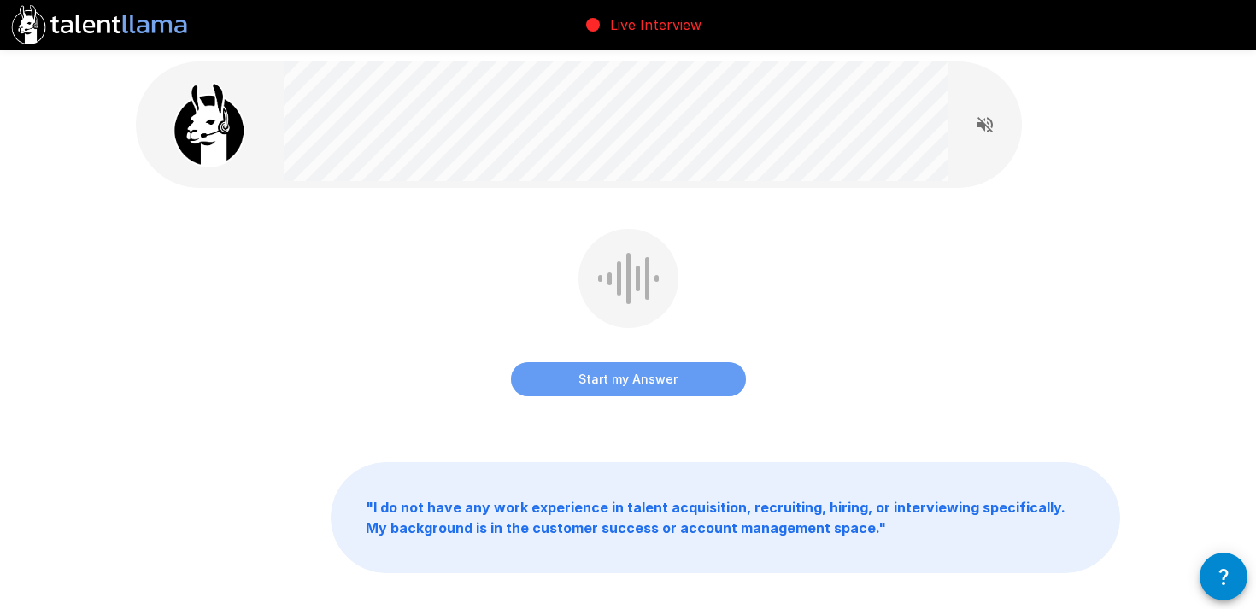
click at [586, 388] on button "Start my Answer" at bounding box center [628, 379] width 235 height 34
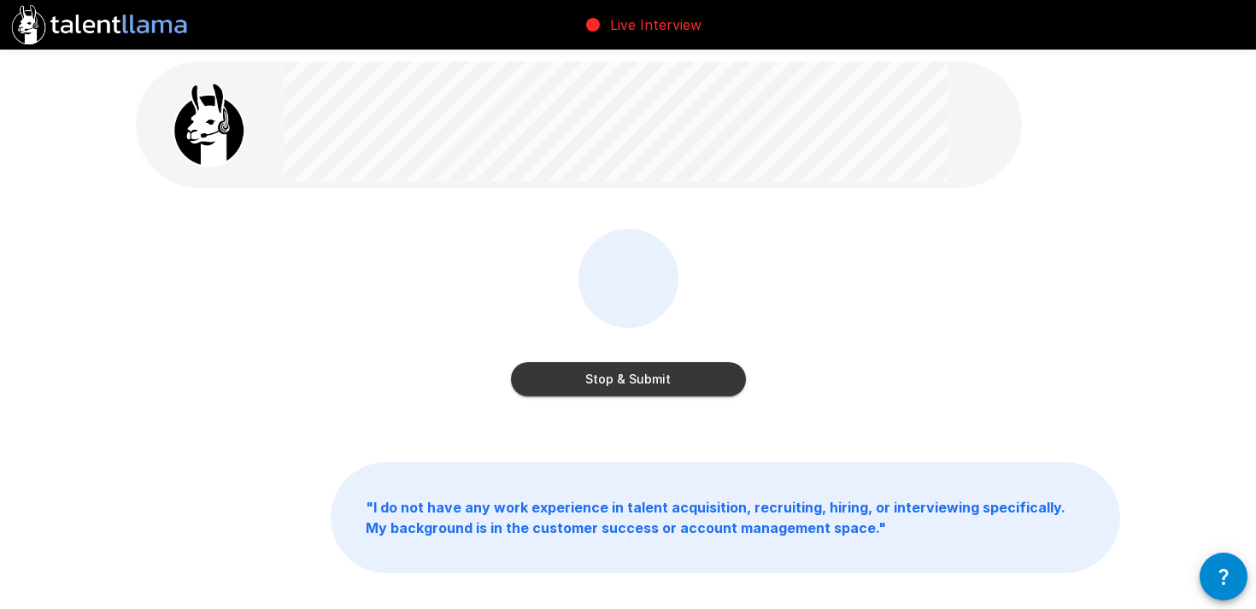
click at [586, 388] on button "Stop & Submit" at bounding box center [628, 379] width 235 height 34
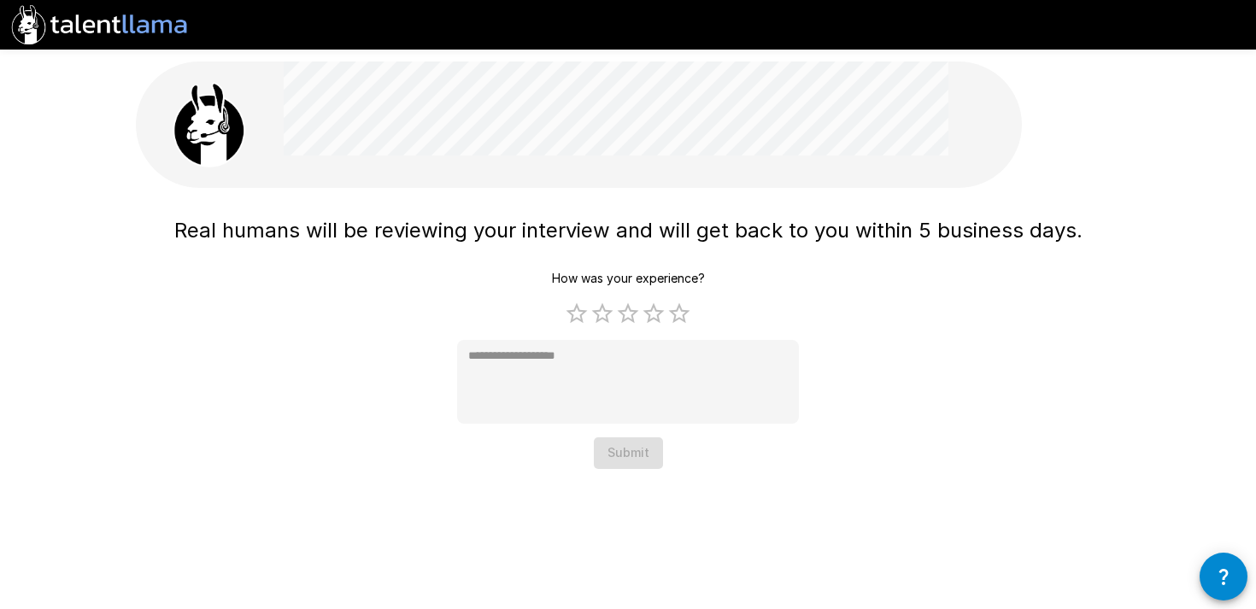
type textarea "*"
